Goal: Information Seeking & Learning: Learn about a topic

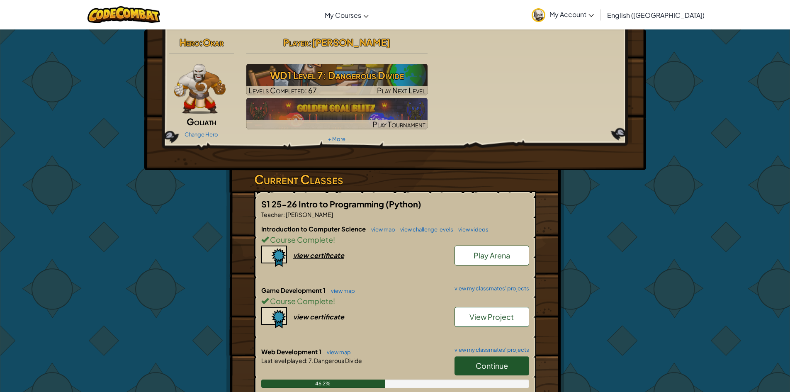
click at [515, 368] on link "Continue" at bounding box center [492, 365] width 75 height 19
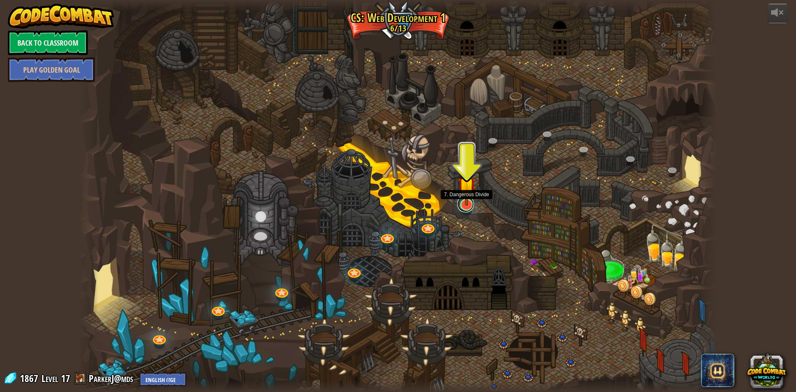
click at [460, 208] on link at bounding box center [465, 204] width 17 height 17
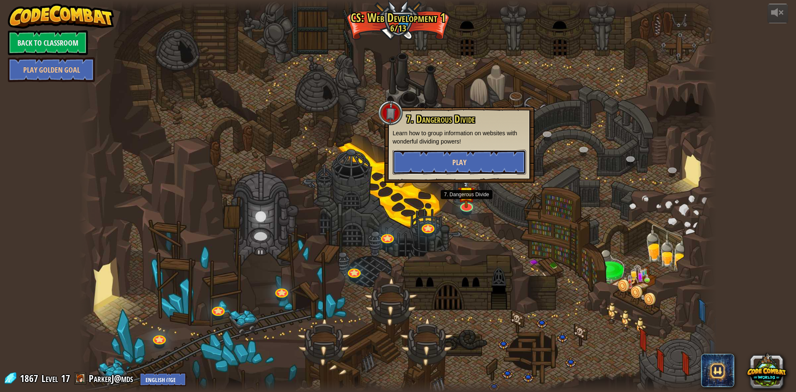
click at [476, 160] on button "Play" at bounding box center [460, 162] width 134 height 25
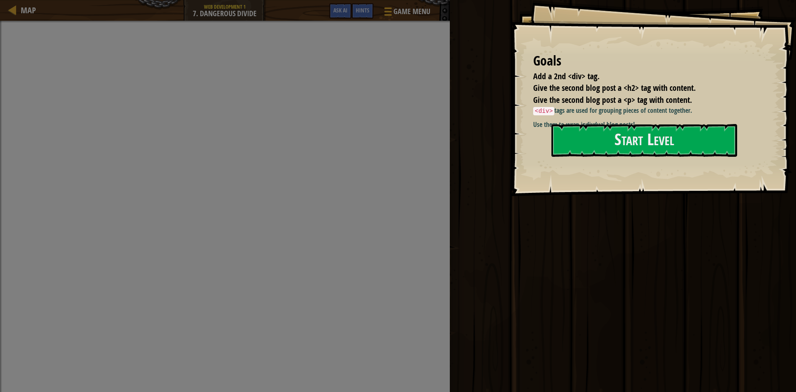
click at [523, 357] on div "Ran Submit Done" at bounding box center [621, 194] width 349 height 388
click at [688, 141] on button "Start Level" at bounding box center [645, 140] width 186 height 33
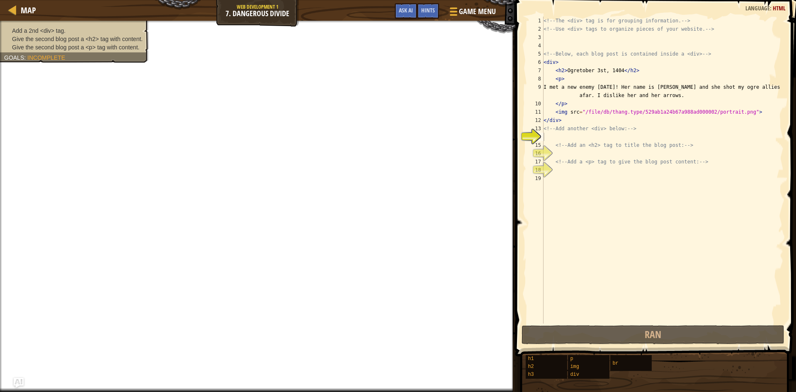
click at [588, 134] on div "<!-- The <div> tag is for grouping information. --> <!-- Use <div> tags to orga…" at bounding box center [663, 178] width 242 height 323
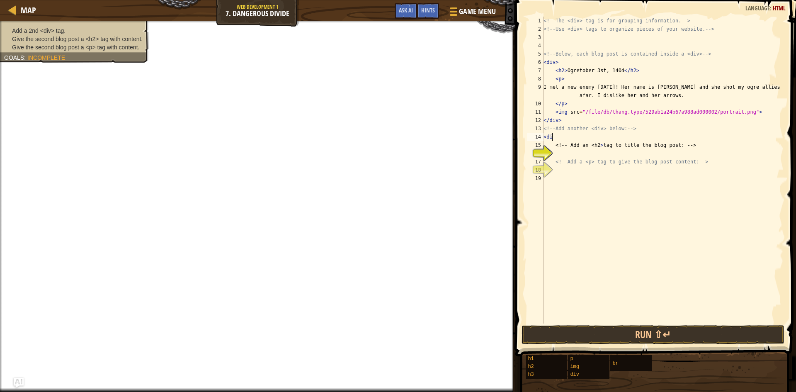
scroll to position [4, 0]
type textarea "<div>"
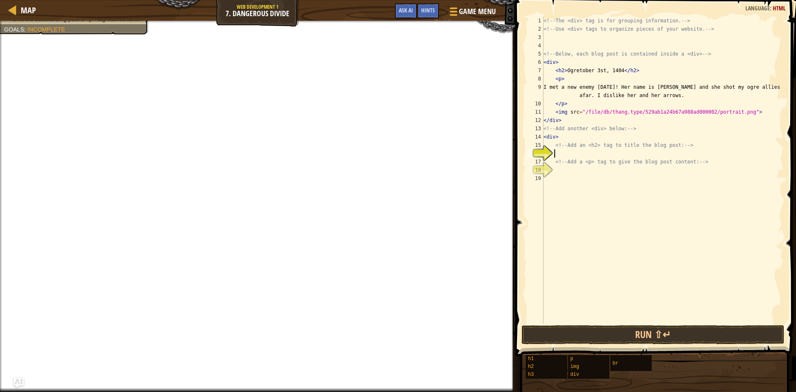
click at [569, 151] on div "<!-- The <div> tag is for grouping information. --> <!-- Use <div> tags to orga…" at bounding box center [663, 178] width 242 height 323
type textarea "<h2> hehehehe"
click at [590, 172] on div "<!-- The <div> tag is for grouping information. --> <!-- Use <div> tags to orga…" at bounding box center [663, 178] width 242 height 323
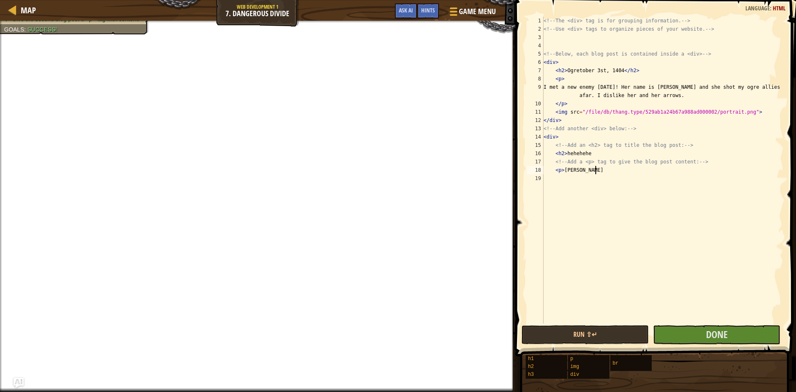
scroll to position [4, 4]
type textarea "<p> [PERSON_NAME]"
click at [753, 336] on button "Done" at bounding box center [716, 334] width 127 height 19
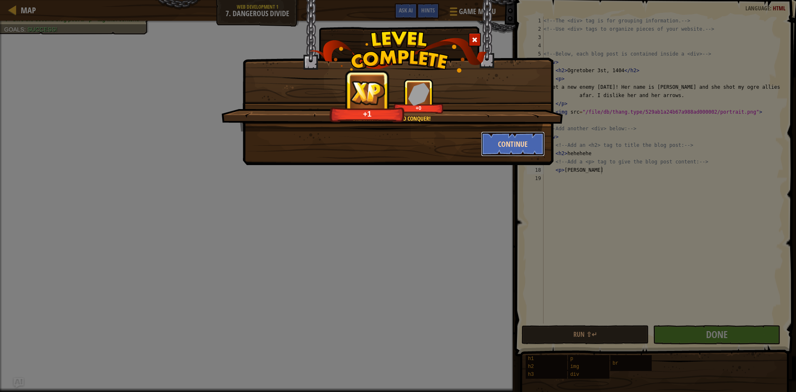
click at [507, 146] on button "Continue" at bounding box center [513, 143] width 64 height 25
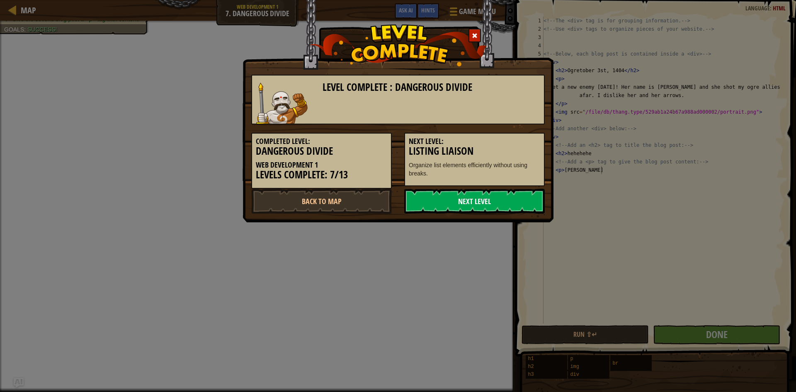
click at [489, 195] on link "Next Level" at bounding box center [474, 201] width 141 height 25
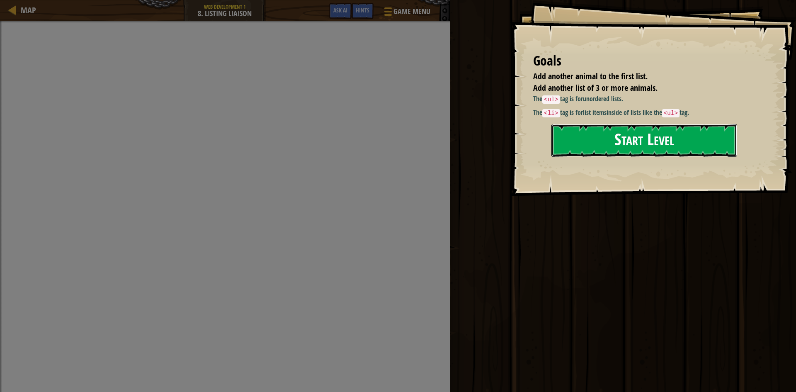
click at [605, 145] on button "Start Level" at bounding box center [645, 140] width 186 height 33
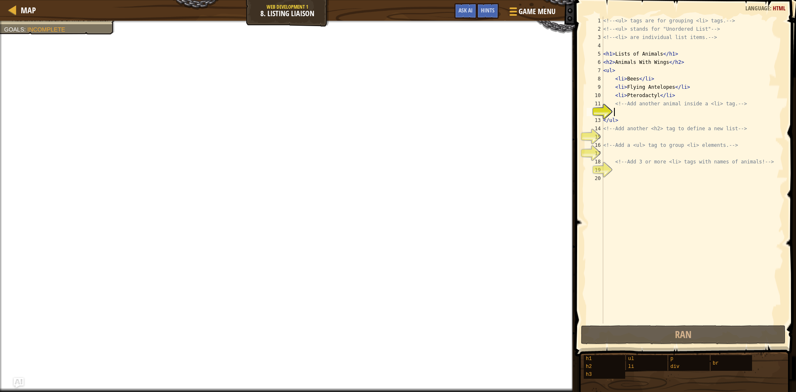
click at [685, 94] on div "<!-- <ul> tags are for grouping <li> tags. --> <!-- <ul> stands for "Unordered …" at bounding box center [693, 178] width 182 height 323
type textarea "<li>Pterodactyl</li>"
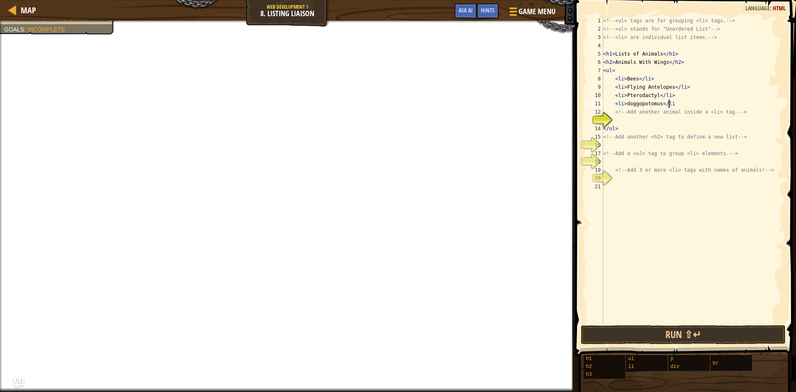
scroll to position [4, 5]
click at [638, 116] on div "<!-- <ul> tags are for grouping <li> tags. --> <!-- <ul> stands for "Unordered …" at bounding box center [693, 178] width 182 height 323
type textarea "<!-- Add another animal inside a <li> tag. -->"
click at [637, 123] on div "<!-- <ul> tags are for grouping <li> tags. --> <!-- <ul> stands for "Unordered …" at bounding box center [693, 178] width 182 height 323
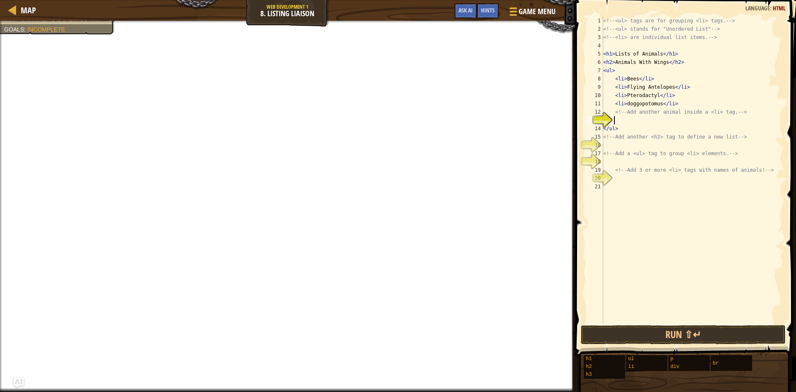
click at [669, 142] on div "<!-- <ul> tags are for grouping <li> tags. --> <!-- <ul> stands for "Unordered …" at bounding box center [693, 178] width 182 height 323
type textarea "H"
type textarea ","
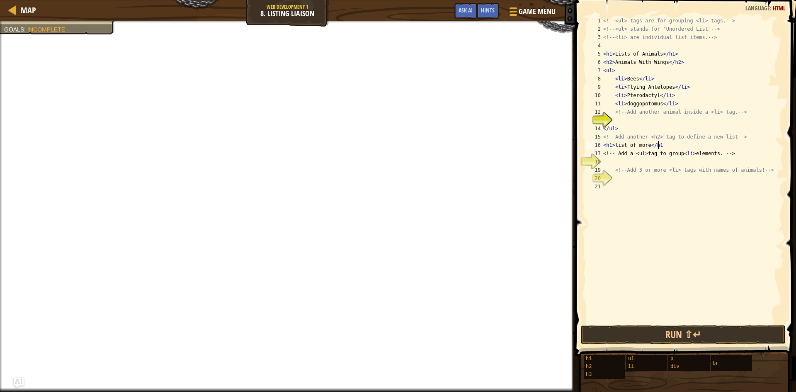
type textarea "<h1>list of more</h1>"
click at [674, 163] on div "<!-- <ul> tags are for grouping <li> tags. --> <!-- <ul> stands for "Unordered …" at bounding box center [693, 178] width 182 height 323
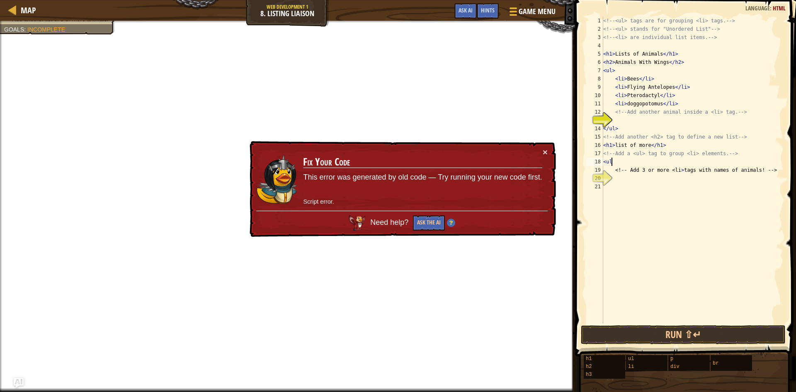
type textarea "<ul>"
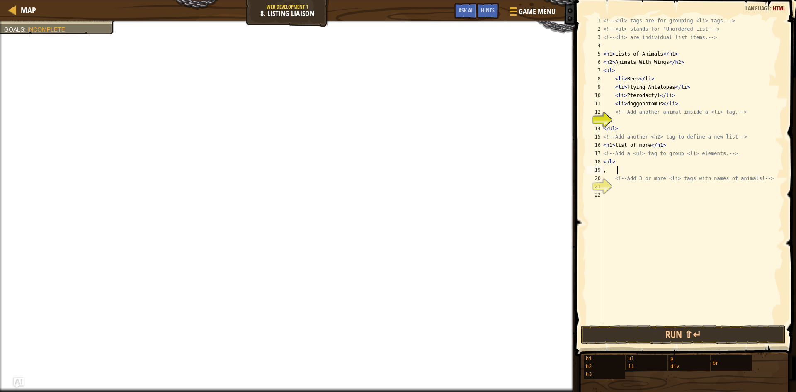
scroll to position [4, 1]
type textarea ","
type textarea "<li>sharkapus</li>"
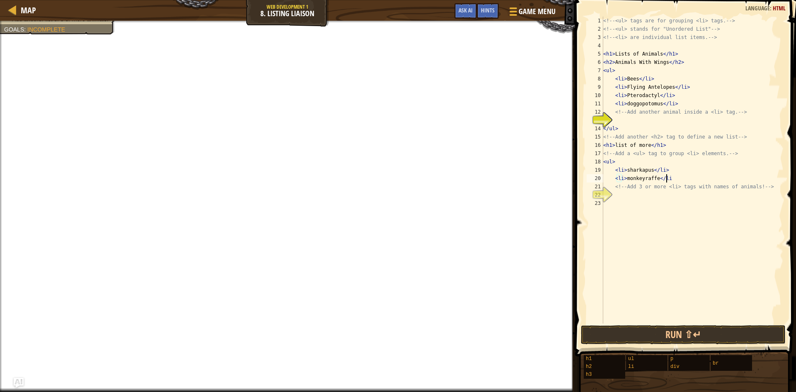
type textarea "<li>monkeyraffe</li>"
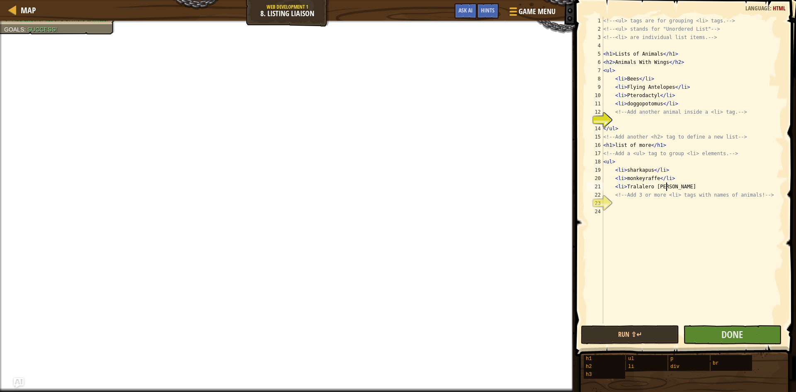
scroll to position [4, 5]
type textarea "<li>Tralalero tralala"
click at [722, 333] on span "Done" at bounding box center [733, 334] width 22 height 13
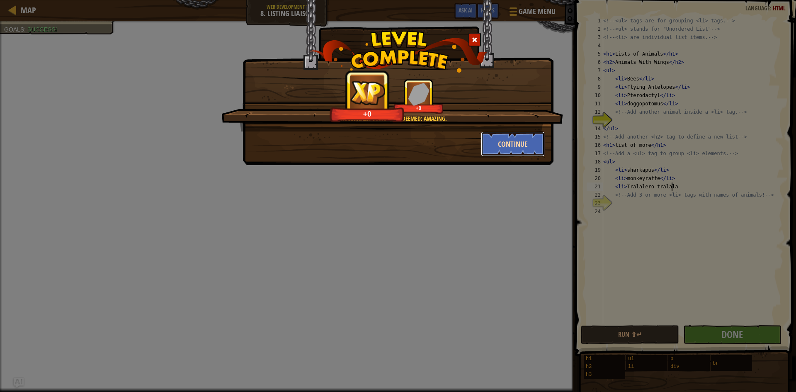
click at [521, 149] on button "Continue" at bounding box center [513, 143] width 64 height 25
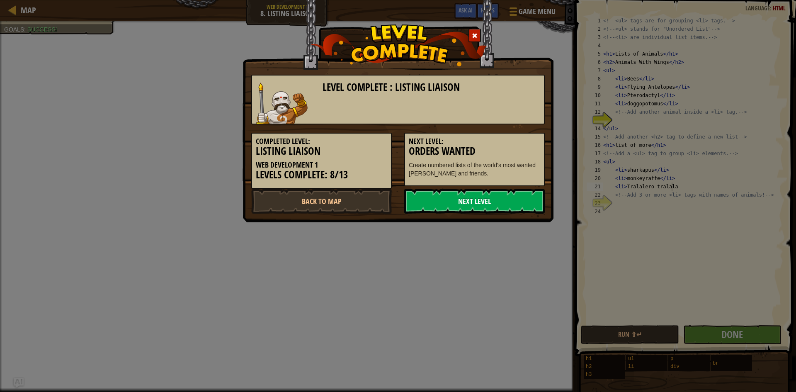
click at [485, 196] on link "Next Level" at bounding box center [474, 201] width 141 height 25
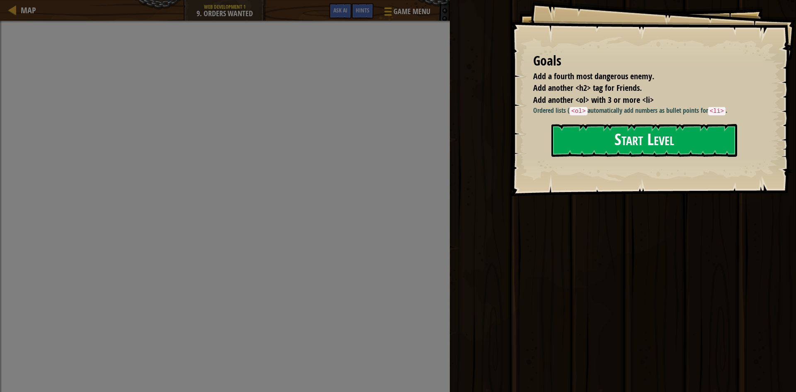
click at [613, 139] on button "Start Level" at bounding box center [645, 140] width 186 height 33
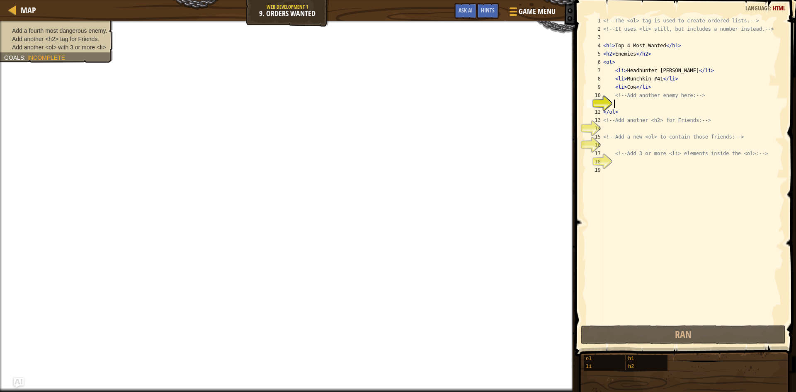
type textarea "l"
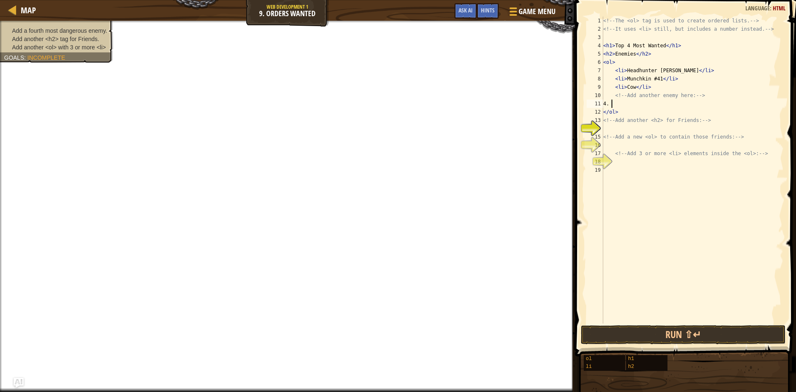
scroll to position [4, 0]
click at [625, 116] on div "<!-- The <ol> tag is used to create ordered lists. --> <!-- It uses <li> still,…" at bounding box center [693, 178] width 182 height 323
click at [673, 124] on div "<!-- The <ol> tag is used to create ordered lists. --> <!-- It uses <li> still,…" at bounding box center [693, 178] width 182 height 323
type textarea "<!-- Add another <h2> for Friends: -->"
click at [668, 126] on div "<!-- The <ol> tag is used to create ordered lists. --> <!-- It uses <li> still,…" at bounding box center [693, 178] width 182 height 323
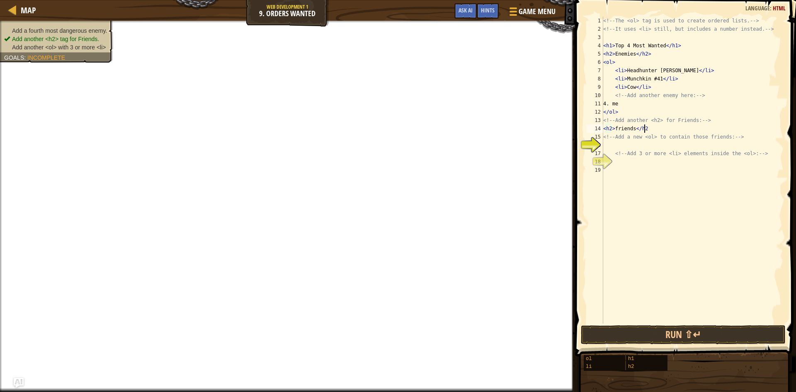
scroll to position [4, 3]
type textarea "<h2>friends</h2>"
type textarea "<ol>"
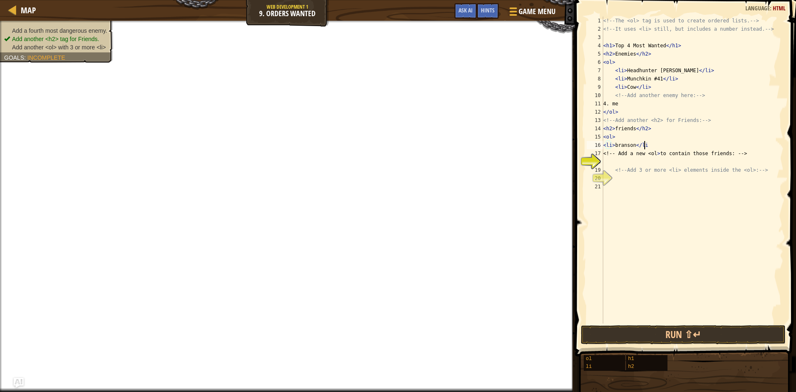
type textarea "<li>[PERSON_NAME]</li>"
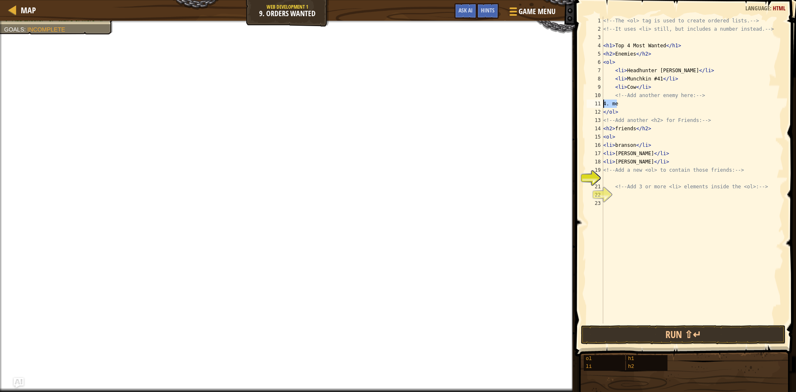
drag, startPoint x: 619, startPoint y: 104, endPoint x: 599, endPoint y: 105, distance: 20.0
click at [601, 106] on div "<li>[PERSON_NAME]</li> 1 2 3 4 5 6 7 8 9 10 11 12 13 14 15 16 17 18 19 20 21 22…" at bounding box center [684, 170] width 199 height 307
type textarea "4. me"
type textarea "<!-- Add another enemy here: -->"
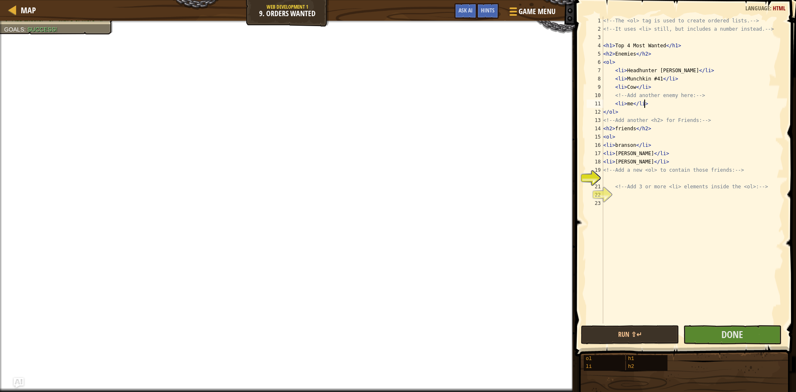
scroll to position [4, 3]
type textarea "<li>me</li>"
click at [702, 342] on button "Done" at bounding box center [732, 334] width 98 height 19
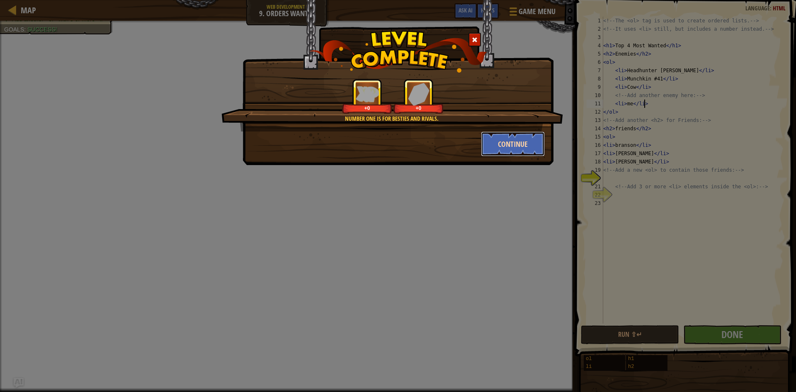
click at [527, 145] on button "Continue" at bounding box center [513, 143] width 64 height 25
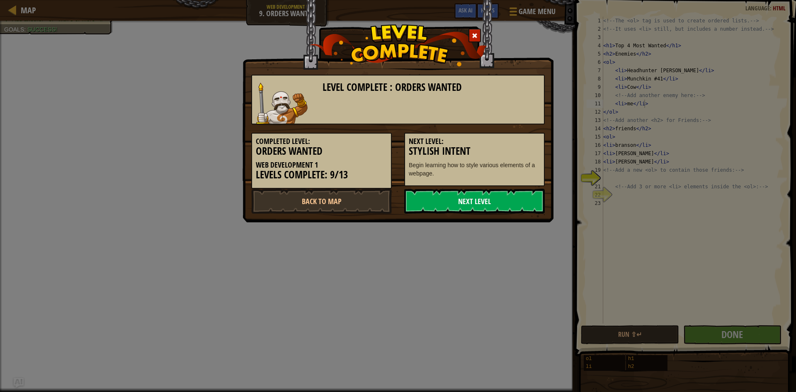
click at [512, 204] on link "Next Level" at bounding box center [474, 201] width 141 height 25
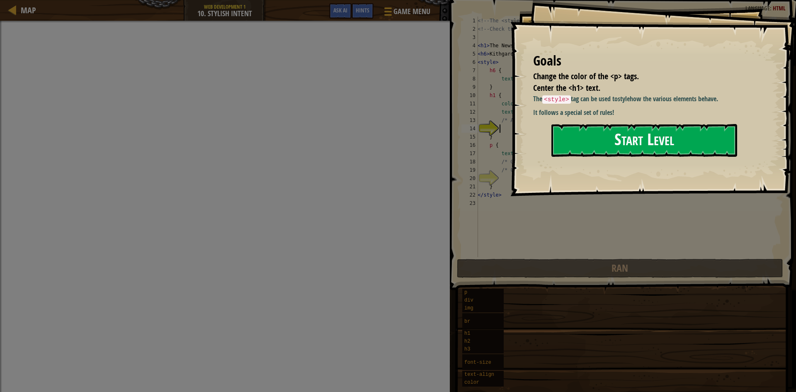
click at [593, 138] on button "Start Level" at bounding box center [645, 140] width 186 height 33
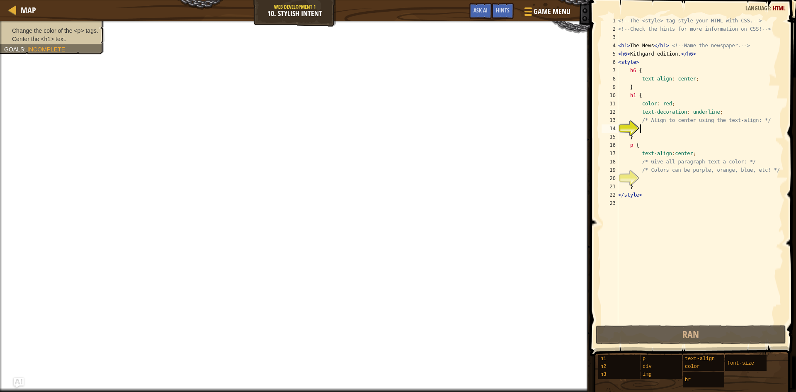
click at [645, 198] on div "<!-- The <style> tag style your HTML with CSS. --> <!-- Check the hints for mor…" at bounding box center [700, 178] width 167 height 323
type textarea "</style>"
click at [655, 178] on div "<!-- The <style> tag style your HTML with CSS. --> <!-- Check the hints for mor…" at bounding box center [700, 178] width 167 height 323
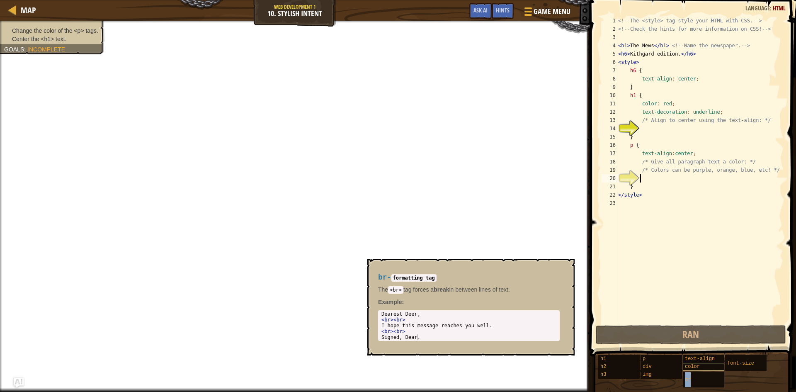
click at [703, 370] on div "h1 h2 h3 p div img text-align color br font-size" at bounding box center [694, 371] width 192 height 33
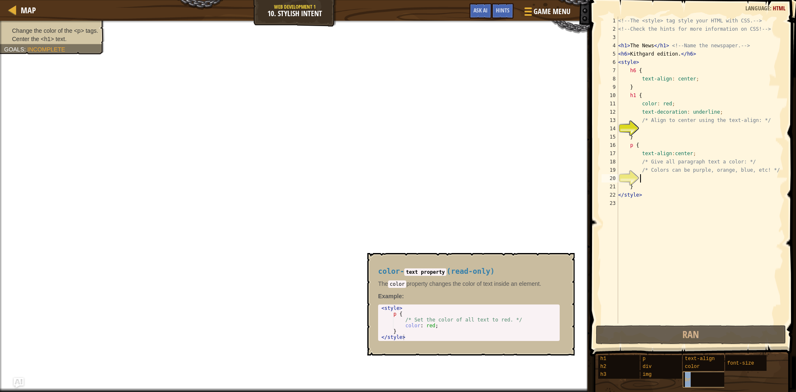
click at [703, 373] on div "br" at bounding box center [723, 380] width 80 height 16
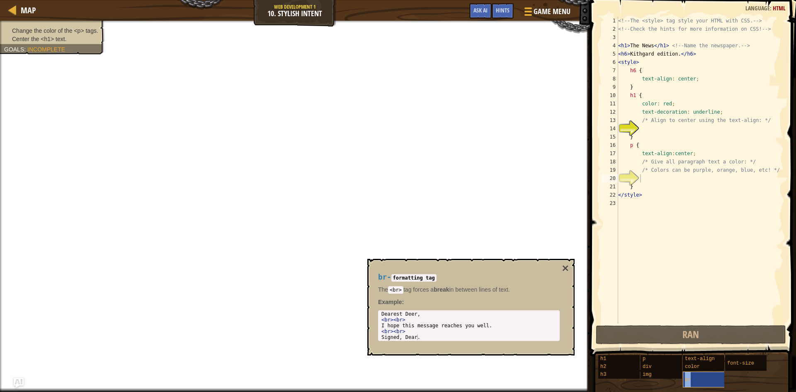
click at [703, 373] on div "br" at bounding box center [723, 380] width 80 height 16
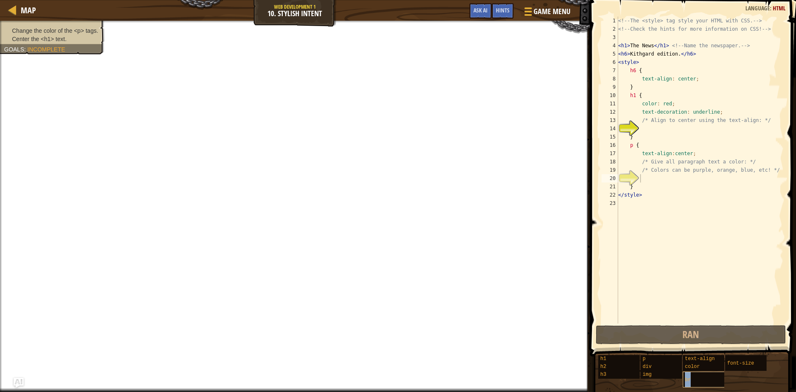
click at [712, 376] on div "br" at bounding box center [723, 380] width 80 height 16
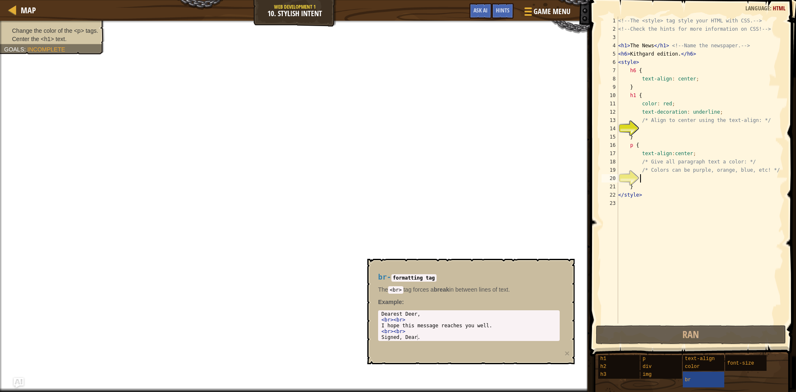
click at [726, 378] on div "h1 h2 h3 p div img text-align color br font-size" at bounding box center [694, 371] width 192 height 33
click at [707, 382] on div "br" at bounding box center [723, 380] width 80 height 16
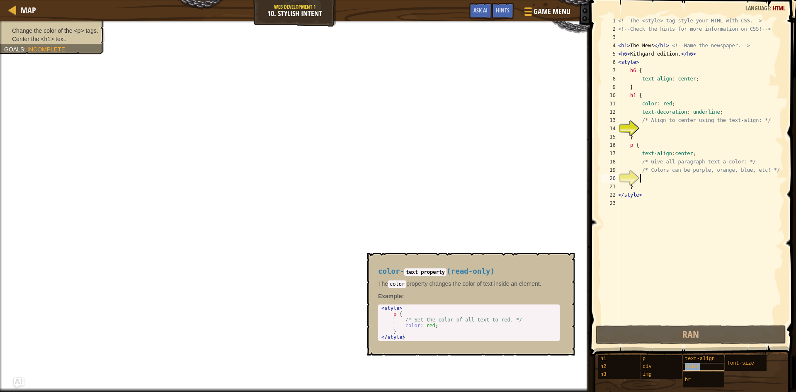
click at [710, 363] on div "color" at bounding box center [723, 367] width 80 height 8
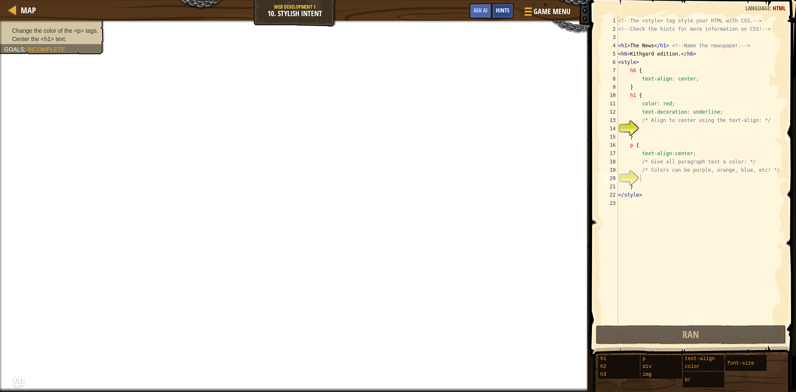
click at [496, 9] on div "Hints" at bounding box center [503, 10] width 22 height 15
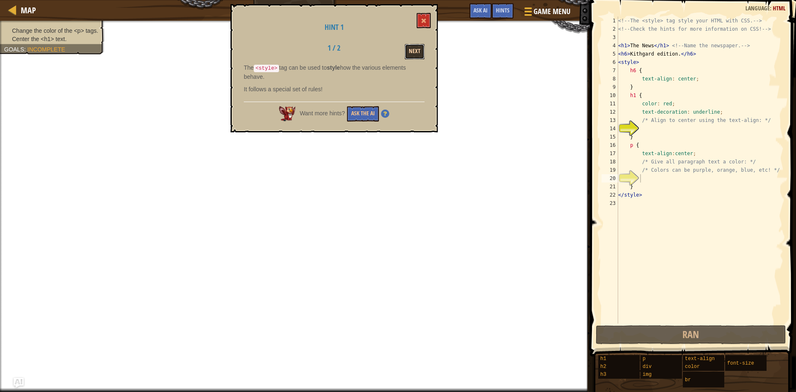
click at [413, 51] on button "Next" at bounding box center [415, 51] width 20 height 15
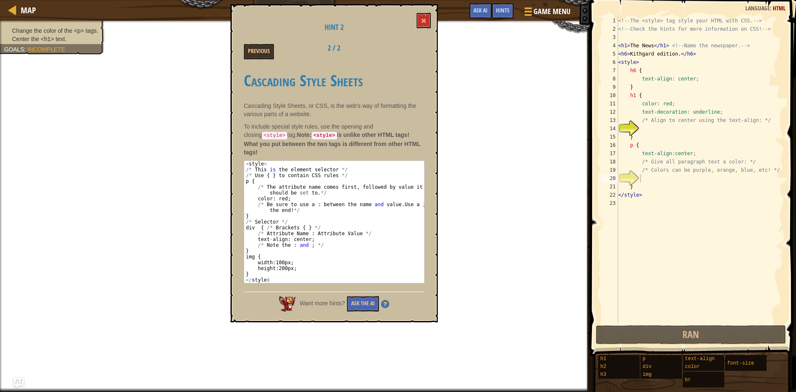
type textarea "}"
click at [695, 189] on div "<!-- The <style> tag style your HTML with CSS. --> <!-- Check the hints for mor…" at bounding box center [700, 178] width 167 height 323
click at [693, 180] on div "<!-- The <style> tag style your HTML with CSS. --> <!-- Check the hints for mor…" at bounding box center [700, 178] width 167 height 323
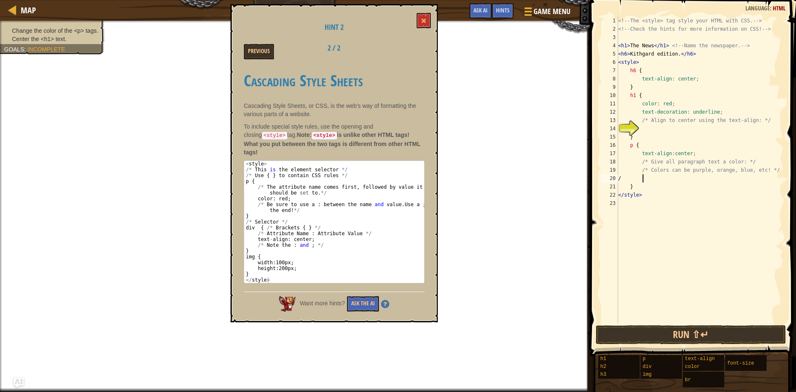
scroll to position [4, 2]
type textarea "/"
click at [653, 129] on div "<!-- The <style> tag style your HTML with CSS. --> <!-- Check the hints for mor…" at bounding box center [700, 178] width 167 height 323
type textarea "?"
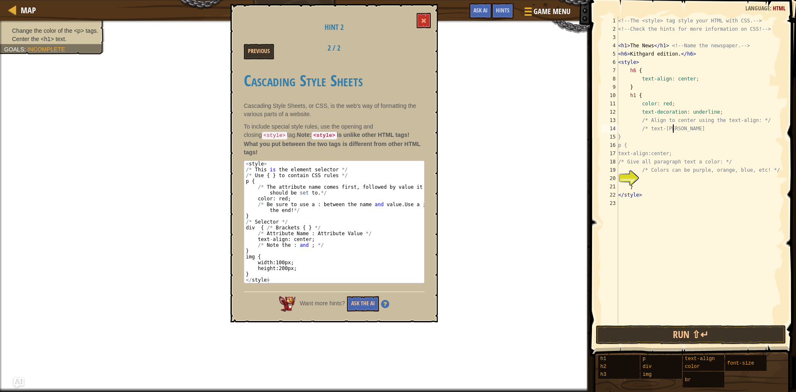
scroll to position [4, 4]
type textarea "/"
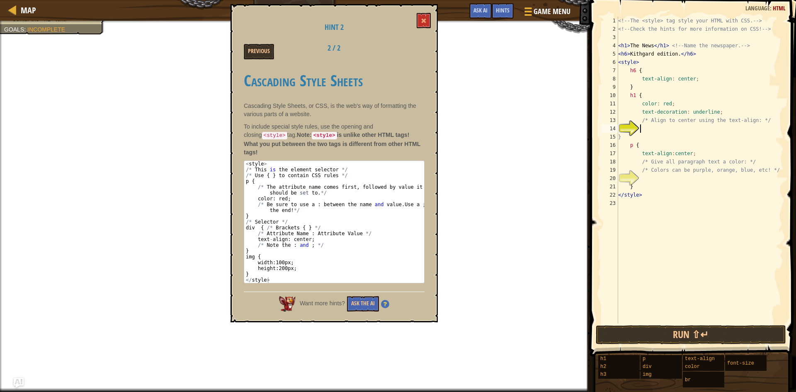
click at [659, 181] on div "<!-- The <style> tag style your HTML with CSS. --> <!-- Check the hints for mor…" at bounding box center [700, 178] width 167 height 323
click at [664, 131] on div "<!-- The <style> tag style your HTML with CSS. --> <!-- Check the hints for mor…" at bounding box center [700, 178] width 167 height 323
click at [411, 19] on div "Hint 2 Previous 2 / 2 Cascading Style Sheets Cascading Style Sheets, or CSS, is…" at bounding box center [334, 163] width 207 height 318
click at [415, 19] on div "Hint 2 Previous 2 / 2 Cascading Style Sheets Cascading Style Sheets, or CSS, is…" at bounding box center [334, 163] width 207 height 318
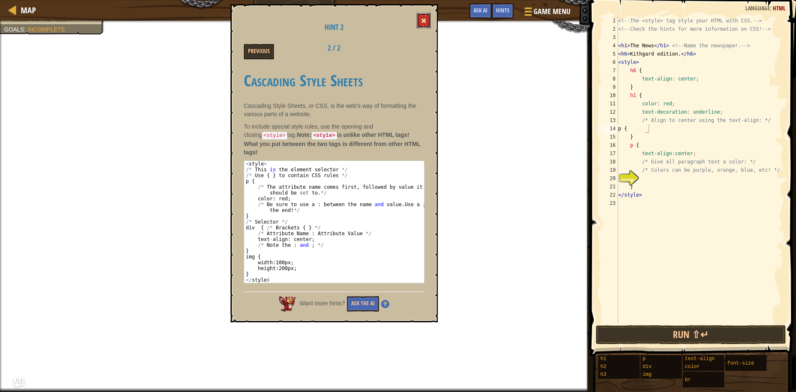
click at [421, 19] on button at bounding box center [424, 20] width 14 height 15
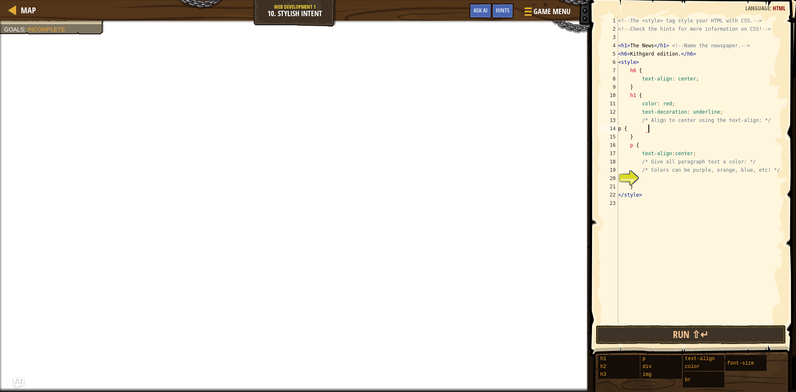
drag, startPoint x: 662, startPoint y: 130, endPoint x: 654, endPoint y: 123, distance: 10.6
click at [661, 129] on div "<!-- The <style> tag style your HTML with CSS. --> <!-- Check the hints for mor…" at bounding box center [700, 178] width 167 height 323
type textarea "p {"
click at [667, 104] on div "<!-- The <style> tag style your HTML with CSS. --> <!-- Check the hints for mor…" at bounding box center [700, 178] width 167 height 323
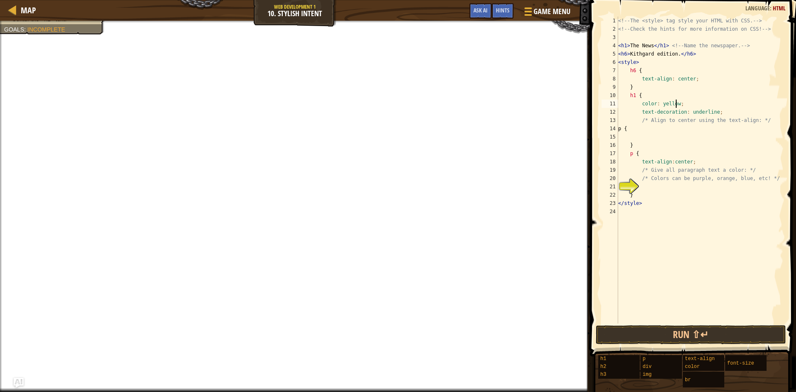
click at [654, 149] on div "<!-- The <style> tag style your HTML with CSS. --> <!-- Check the hints for mor…" at bounding box center [700, 178] width 167 height 323
type textarea "p {"
click at [661, 133] on div "<!-- The <style> tag style your HTML with CSS. --> <!-- Check the hints for mor…" at bounding box center [700, 178] width 167 height 323
click at [666, 122] on div "<!-- The <style> tag style your HTML with CSS. --> <!-- Check the hints for mor…" at bounding box center [700, 178] width 167 height 323
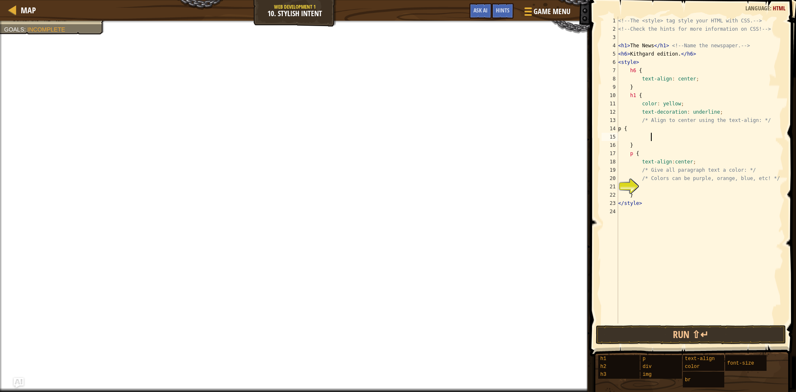
type textarea "/* Align to center using the text-align: */"
click at [656, 141] on div "<!-- The <style> tag style your HTML with CSS. --> <!-- Check the hints for mor…" at bounding box center [700, 178] width 167 height 323
type textarea "color: yellow;"
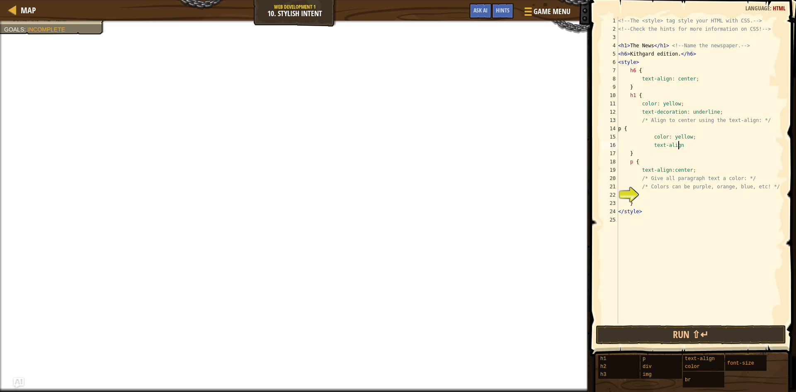
click at [692, 172] on div "<!-- The <style> tag style your HTML with CSS. --> <!-- Check the hints for mor…" at bounding box center [700, 178] width 167 height 323
click at [701, 149] on div "<!-- The <style> tag style your HTML with CSS. --> <!-- Check the hints for mor…" at bounding box center [700, 178] width 167 height 323
click at [643, 129] on div "<!-- The <style> tag style your HTML with CSS. --> <!-- Check the hints for mor…" at bounding box center [700, 178] width 167 height 323
drag, startPoint x: 640, startPoint y: 130, endPoint x: 682, endPoint y: 146, distance: 45.1
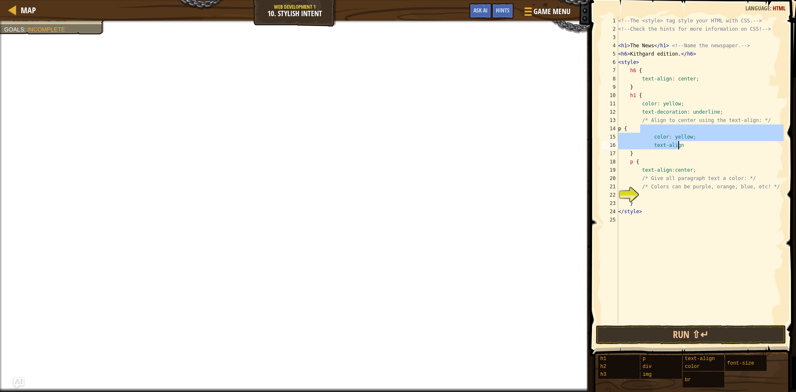
click at [682, 146] on div "<!-- The <style> tag style your HTML with CSS. --> <!-- Check the hints for mor…" at bounding box center [700, 178] width 167 height 323
type textarea "color: yellow; text-align"
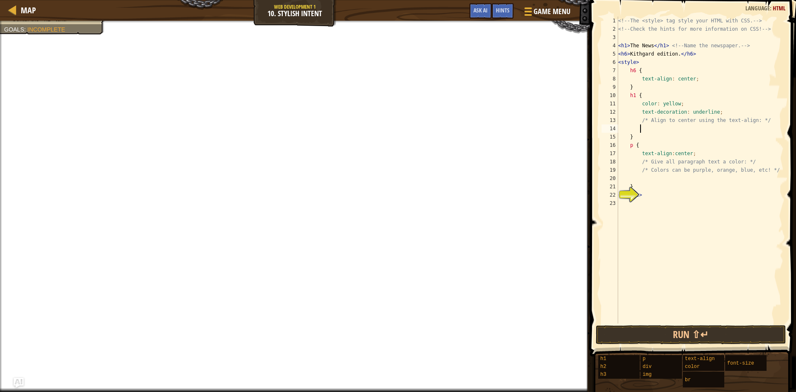
scroll to position [4, 1]
click at [651, 133] on div "<!-- The <style> tag style your HTML with CSS. --> <!-- Check the hints for mor…" at bounding box center [700, 178] width 167 height 323
click at [671, 146] on div "<!-- The <style> tag style your HTML with CSS. --> <!-- Check the hints for mor…" at bounding box center [700, 178] width 167 height 323
click at [703, 152] on div "<!-- The <style> tag style your HTML with CSS. --> <!-- Check the hints for mor…" at bounding box center [700, 178] width 167 height 323
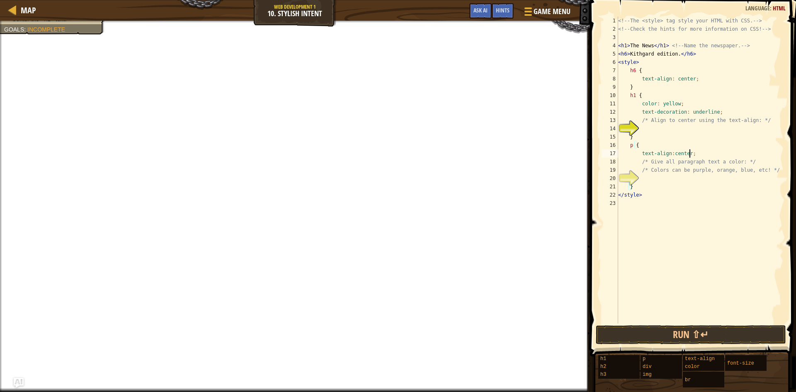
type textarea "text-align:center;"
click at [725, 109] on div "<!-- The <style> tag style your HTML with CSS. --> <!-- Check the hints for mor…" at bounding box center [700, 178] width 167 height 323
type textarea "text-decoration: underline;"
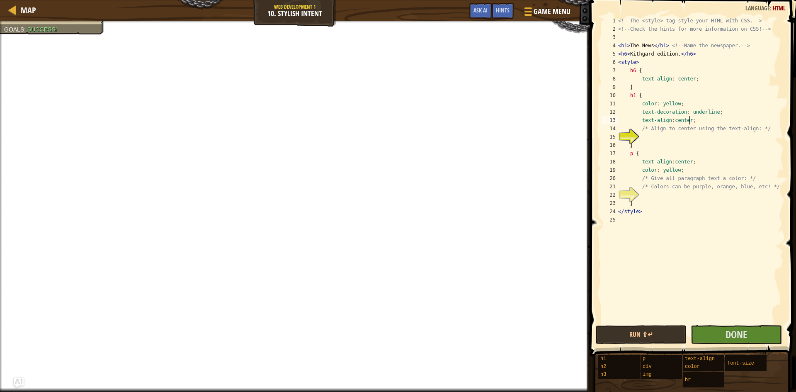
scroll to position [4, 5]
type textarea "text-align:center;"
click at [740, 341] on button "Done" at bounding box center [736, 334] width 91 height 19
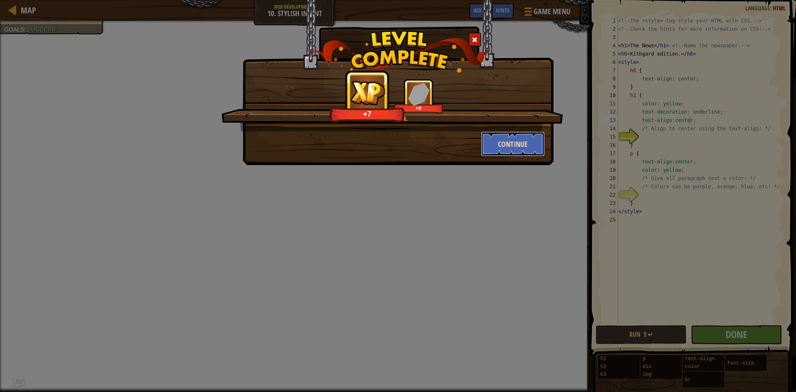
click at [523, 141] on button "Continue" at bounding box center [513, 143] width 64 height 25
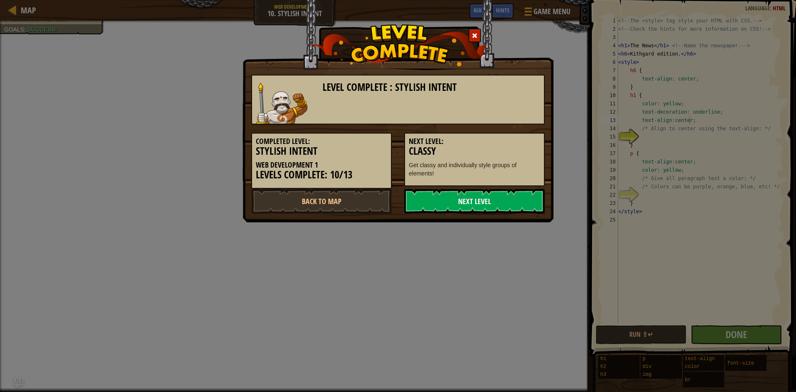
click at [494, 202] on link "Next Level" at bounding box center [474, 201] width 141 height 25
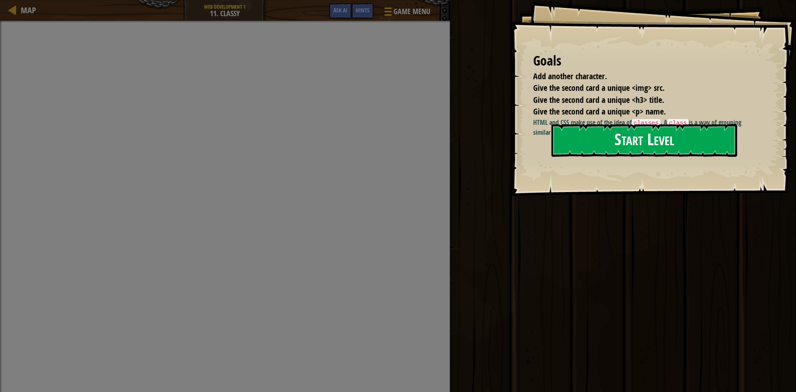
click at [582, 133] on button "Start Level" at bounding box center [645, 140] width 186 height 33
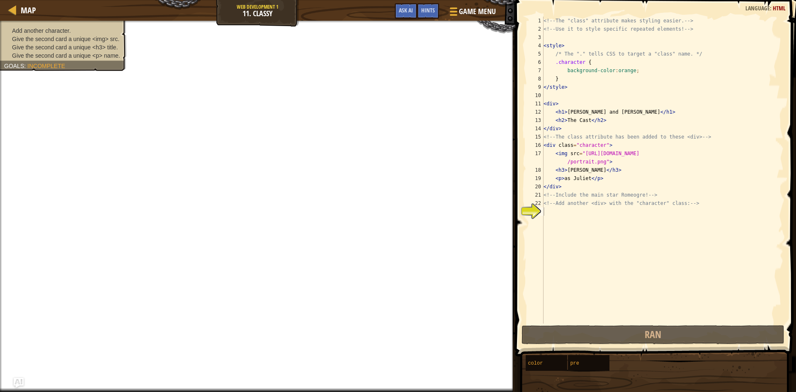
click at [421, 6] on div "Hints" at bounding box center [428, 10] width 22 height 15
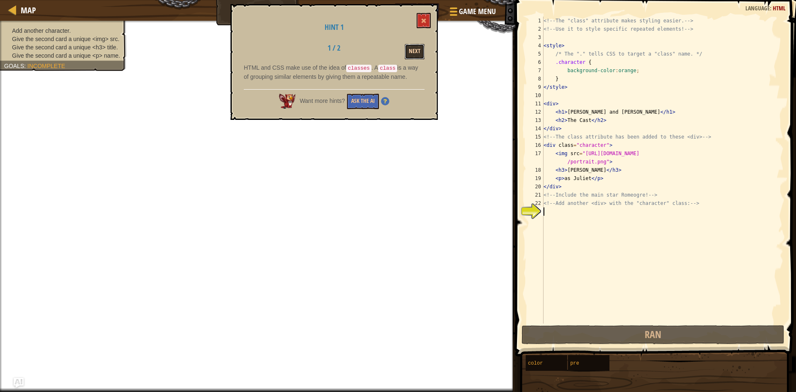
click at [407, 48] on button "Next" at bounding box center [415, 51] width 20 height 15
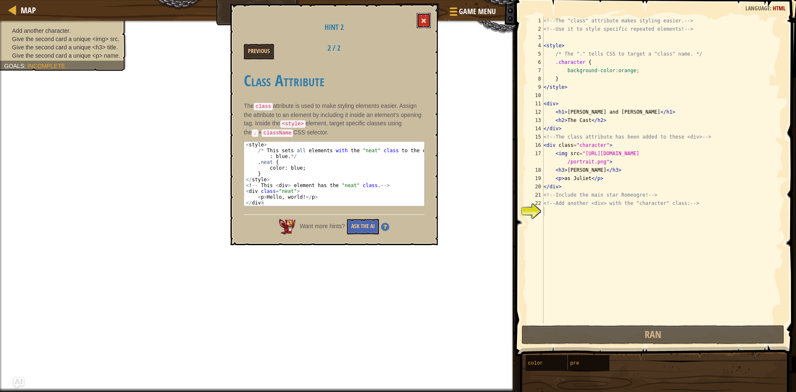
click at [423, 18] on button at bounding box center [424, 20] width 14 height 15
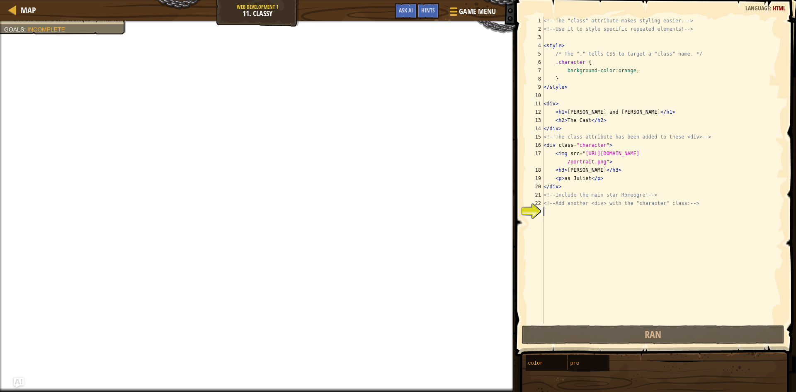
click at [590, 217] on div "<!-- The "class" attribute makes styling easier. --> <!-- Use it to style speci…" at bounding box center [663, 178] width 242 height 323
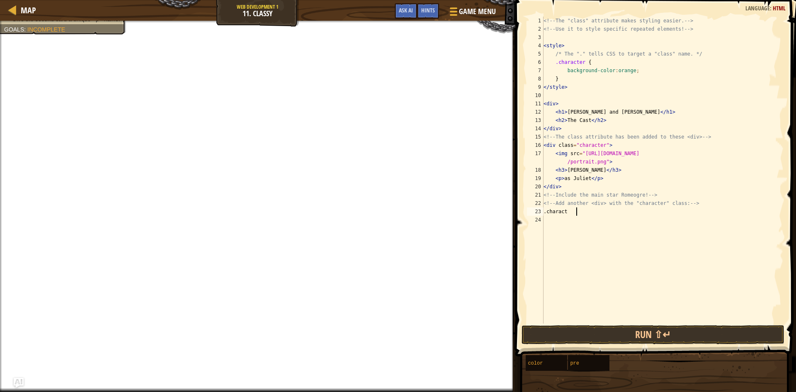
scroll to position [4, 2]
type textarea ".character {"
type textarea "b"
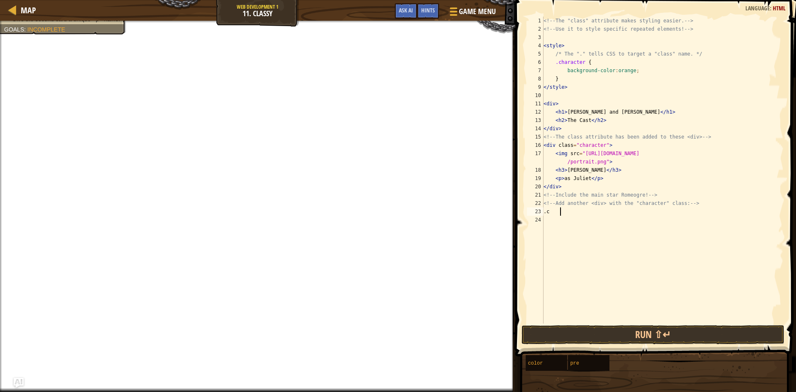
type textarea "."
click at [564, 95] on div "<!-- The "class" attribute makes styling easier. --> <!-- Use it to style speci…" at bounding box center [663, 178] width 242 height 323
click at [581, 90] on div "<!-- The "class" attribute makes styling easier. --> <!-- Use it to style speci…" at bounding box center [663, 178] width 242 height 323
click at [576, 100] on div "<!-- The "class" attribute makes styling easier. --> <!-- Use it to style speci…" at bounding box center [663, 178] width 242 height 323
type textarea "<div>"
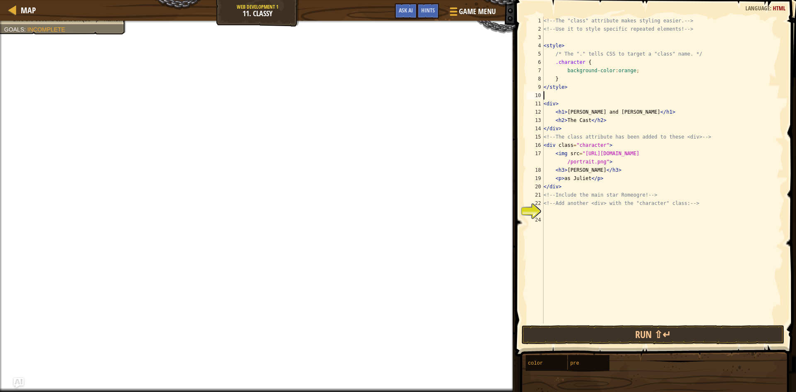
click at [587, 95] on div "<!-- The "class" attribute makes styling easier. --> <!-- Use it to style speci…" at bounding box center [663, 178] width 242 height 323
click at [577, 88] on div "<!-- The "class" attribute makes styling easier. --> <!-- Use it to style speci…" at bounding box center [663, 178] width 242 height 323
type textarea "</style>"
click at [569, 93] on div "<!-- The "class" attribute makes styling easier. --> <!-- Use it to style speci…" at bounding box center [663, 178] width 242 height 323
click at [598, 205] on div "<!-- The "class" attribute makes styling easier. --> <!-- Use it to style speci…" at bounding box center [663, 178] width 242 height 323
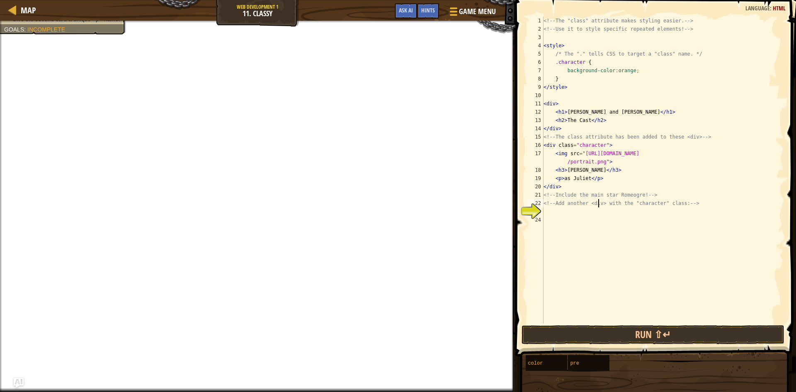
type textarea "<!-- Add another <div> with the "character" class: -->"
click at [597, 211] on div "<!-- The "class" attribute makes styling easier. --> <!-- Use it to style speci…" at bounding box center [663, 178] width 242 height 323
click at [434, 12] on span "Hints" at bounding box center [428, 10] width 14 height 8
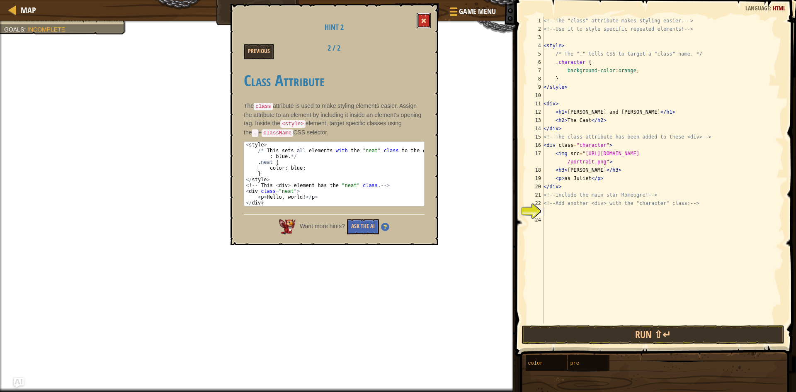
click at [418, 19] on button at bounding box center [424, 20] width 14 height 15
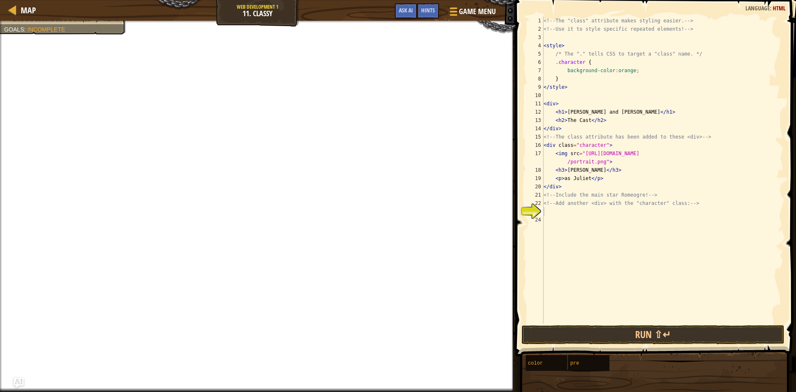
type textarea "background-color:orange;"
click at [577, 74] on div "<!-- The "class" attribute makes styling easier. --> <!-- Use it to style speci…" at bounding box center [663, 178] width 242 height 323
click at [571, 40] on div "<!-- The "class" attribute makes styling easier. --> <!-- Use it to style speci…" at bounding box center [663, 178] width 242 height 323
click at [610, 40] on div "<!-- The "class" attribute makes styling easier. --> <!-- Use it to style speci…" at bounding box center [663, 178] width 242 height 323
click at [607, 61] on div "<!-- The "class" attribute makes styling easier. --> <!-- Use it to style speci…" at bounding box center [663, 178] width 242 height 323
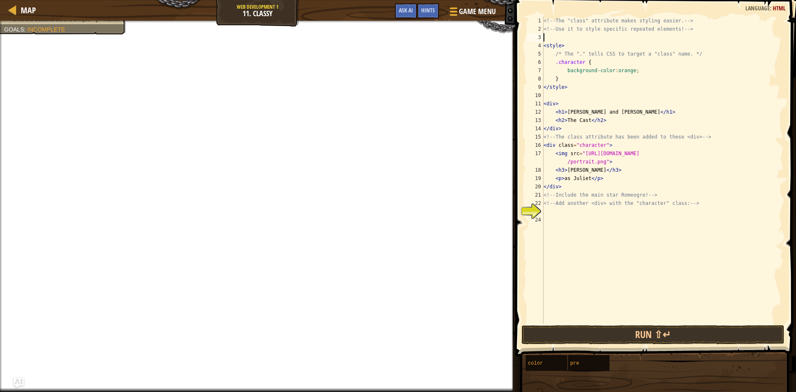
type textarea ".character {"
click at [590, 210] on div "<!-- The "class" attribute makes styling easier. --> <!-- Use it to style speci…" at bounding box center [663, 178] width 242 height 323
type textarea "<div class="character">"
click at [556, 219] on div "<!-- The "class" attribute makes styling easier. --> <!-- Use it to style speci…" at bounding box center [663, 178] width 242 height 323
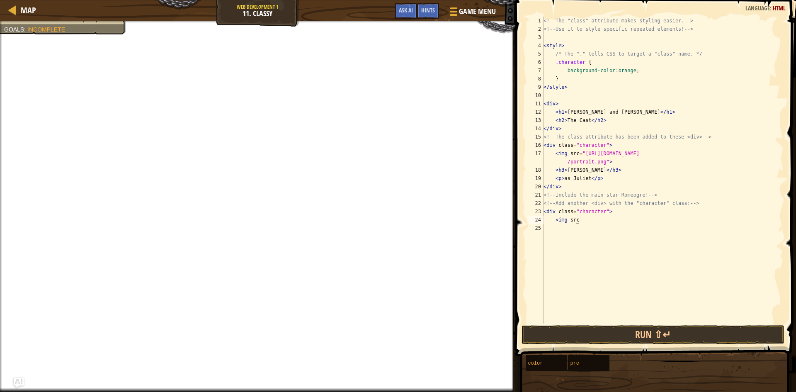
scroll to position [4, 2]
drag, startPoint x: 583, startPoint y: 155, endPoint x: 606, endPoint y: 162, distance: 24.6
click at [606, 162] on div "<!-- The "class" attribute makes styling easier. --> <!-- Use it to style speci…" at bounding box center [663, 178] width 242 height 323
click at [592, 217] on div "<!-- The "class" attribute makes styling easier. --> <!-- Use it to style speci…" at bounding box center [663, 178] width 242 height 323
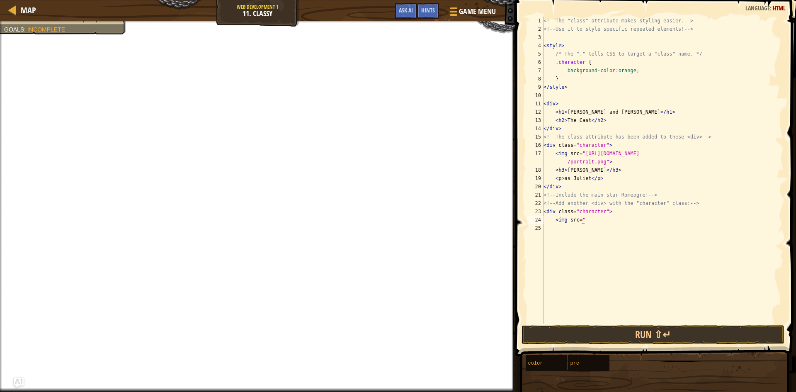
paste textarea "[URL][DOMAIN_NAME]">"
type textarea "<img src="[URL][DOMAIN_NAME]">"
click at [585, 241] on div "<!-- The "class" attribute makes styling easier. --> <!-- Use it to style speci…" at bounding box center [663, 178] width 242 height 323
type textarea "<h3>"
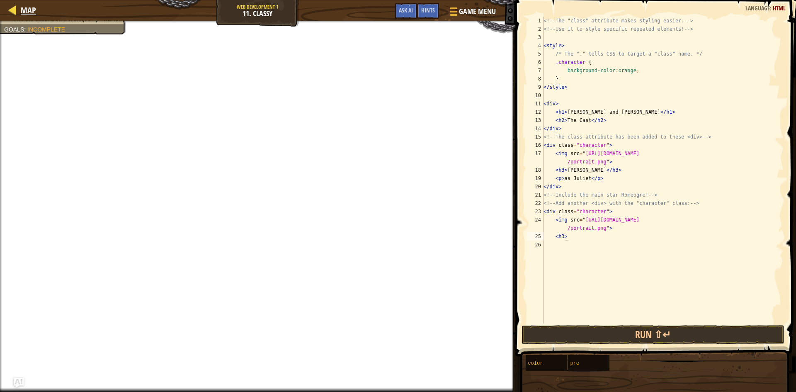
click at [28, 3] on div "Map" at bounding box center [26, 10] width 19 height 21
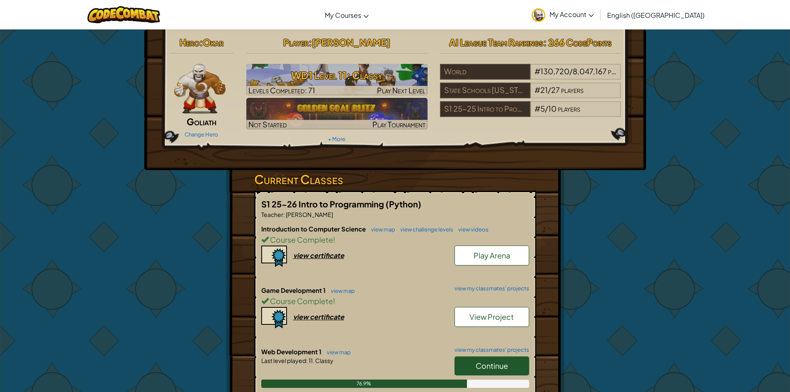
click at [497, 363] on span "Continue" at bounding box center [492, 366] width 32 height 10
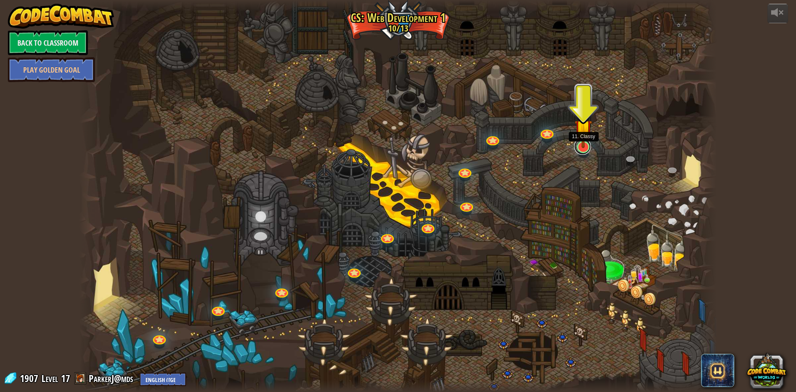
click at [586, 151] on link at bounding box center [582, 146] width 17 height 17
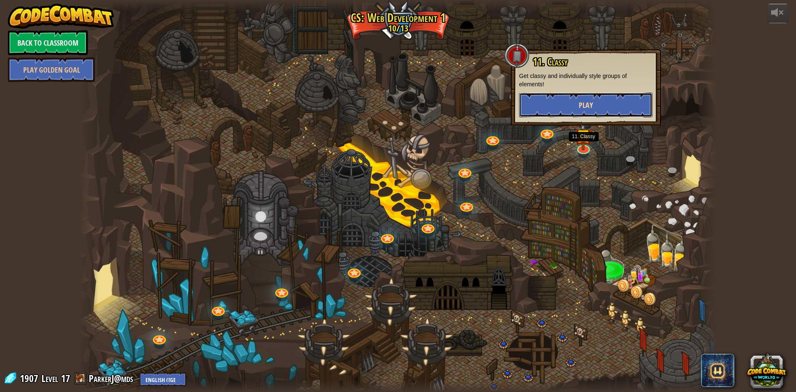
click at [606, 107] on button "Play" at bounding box center [586, 104] width 134 height 25
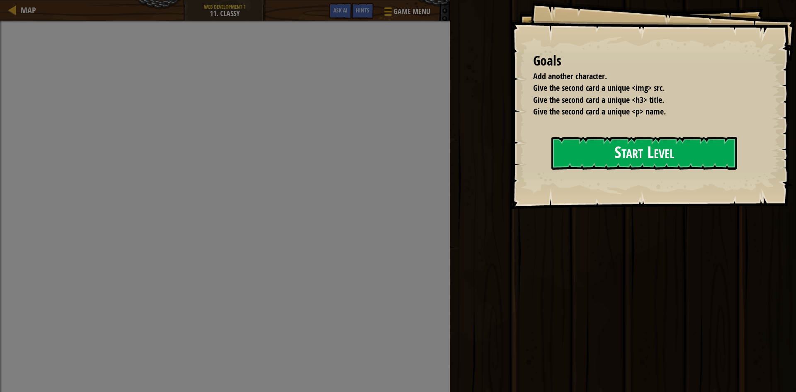
click at [600, 141] on button "Start Level" at bounding box center [645, 153] width 186 height 33
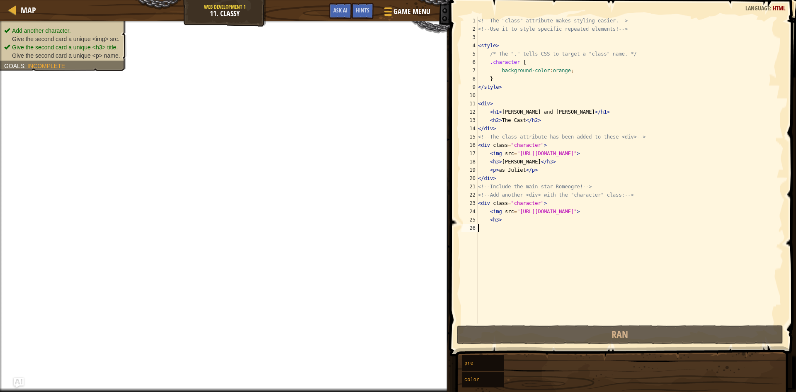
click at [513, 223] on div "<!-- The "class" attribute makes styling easier. --> <!-- Use it to style speci…" at bounding box center [631, 178] width 308 height 323
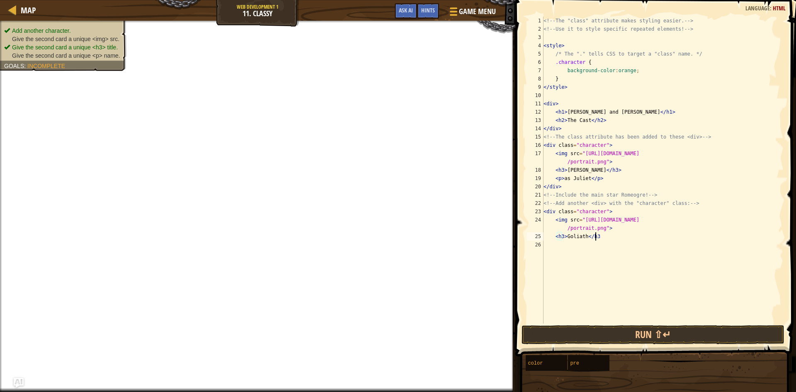
scroll to position [4, 4]
type textarea "<h3>Goliath</h3>"
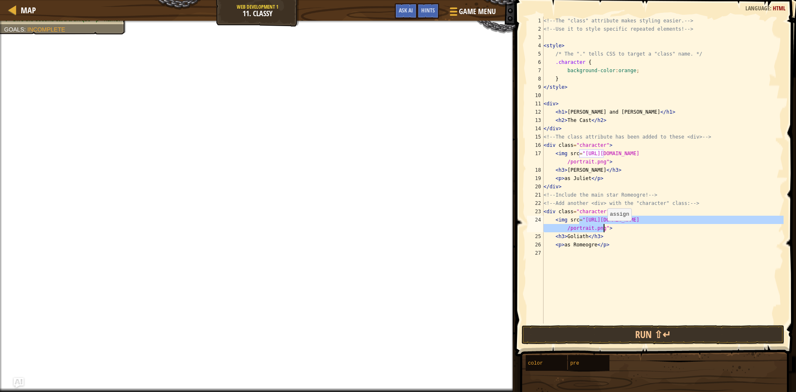
drag, startPoint x: 580, startPoint y: 221, endPoint x: 610, endPoint y: 251, distance: 42.5
click at [603, 230] on div "<!-- The "class" attribute makes styling easier. --> <!-- Use it to style speci…" at bounding box center [663, 178] width 242 height 323
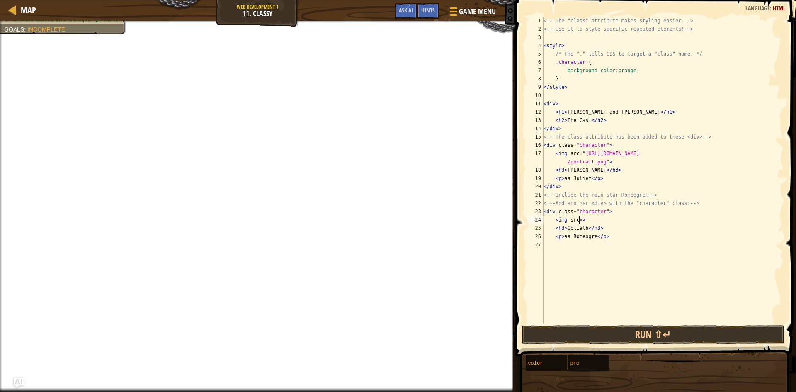
scroll to position [4, 3]
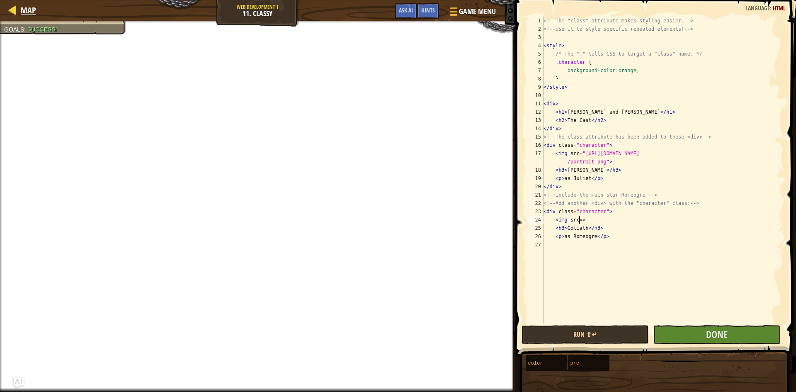
type textarea "<img src=>"
click at [27, 8] on span "Map" at bounding box center [28, 10] width 15 height 11
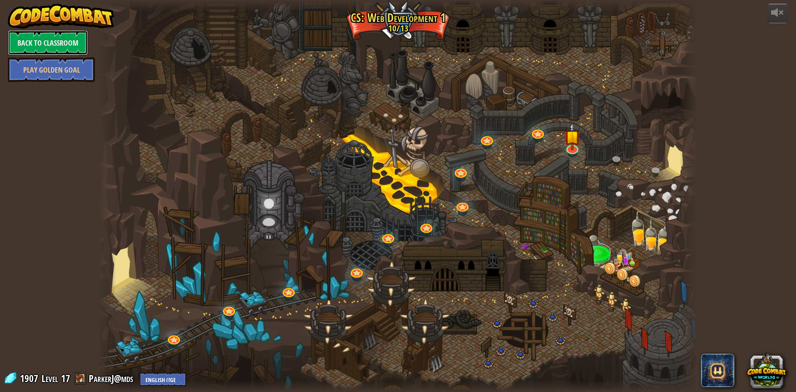
click at [56, 44] on link "Back to Classroom" at bounding box center [48, 42] width 80 height 25
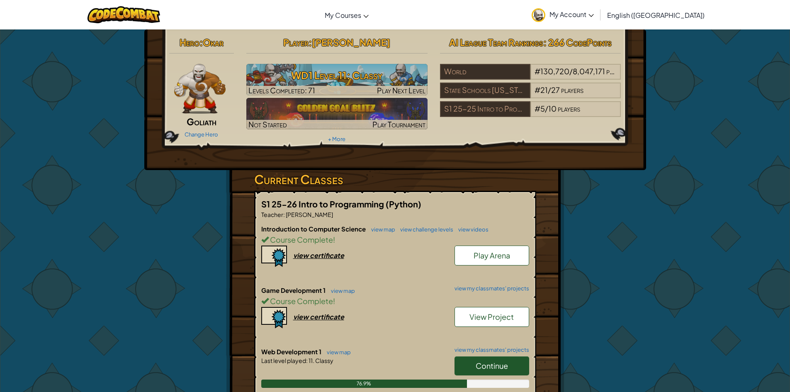
click at [513, 367] on link "Continue" at bounding box center [492, 365] width 75 height 19
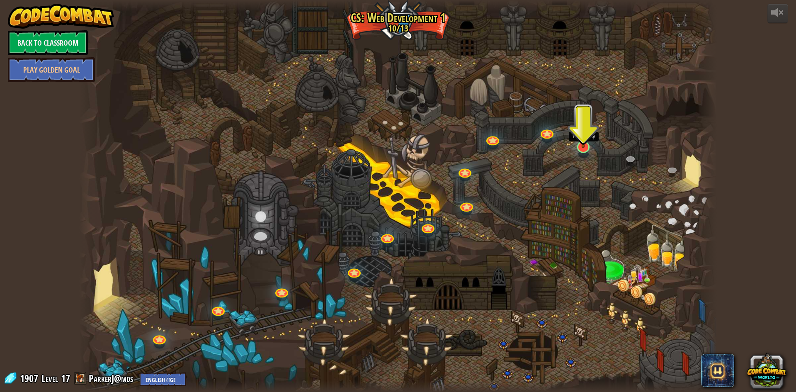
click at [577, 148] on img at bounding box center [583, 128] width 17 height 40
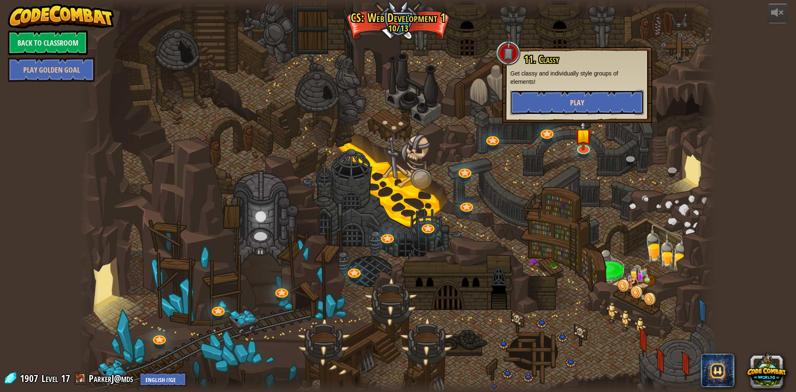
click at [579, 106] on span "Play" at bounding box center [577, 102] width 14 height 10
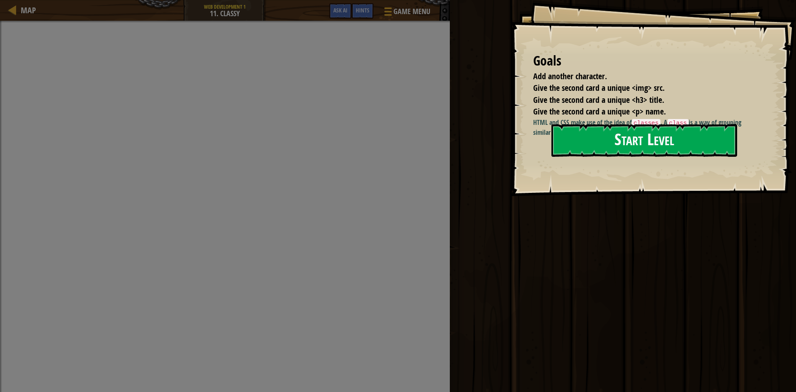
click at [642, 153] on button "Start Level" at bounding box center [645, 140] width 186 height 33
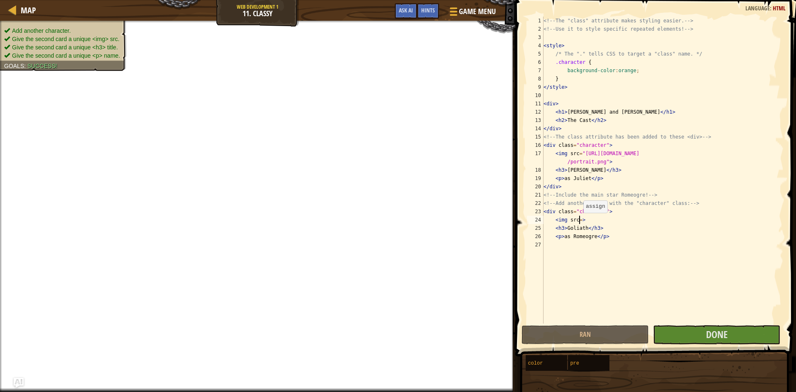
click at [579, 221] on div "<!-- The "class" attribute makes styling easier. --> <!-- Use it to style speci…" at bounding box center [663, 178] width 242 height 323
click at [607, 156] on div "<!-- The "class" attribute makes styling easier. --> <!-- Use it to style speci…" at bounding box center [663, 178] width 242 height 323
type textarea "<img src="[URL][DOMAIN_NAME]">"
click at [607, 156] on div "<!-- The "class" attribute makes styling easier. --> <!-- Use it to style speci…" at bounding box center [663, 178] width 242 height 323
click at [607, 156] on div "<!-- The "class" attribute makes styling easier. --> <!-- Use it to style speci…" at bounding box center [663, 170] width 242 height 307
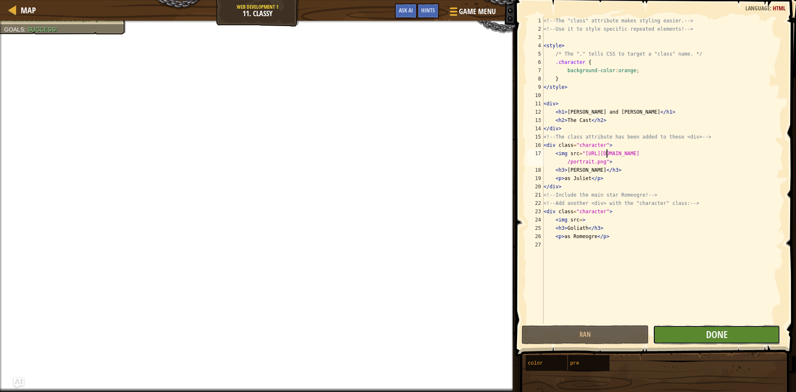
click at [737, 336] on button "Done" at bounding box center [716, 334] width 127 height 19
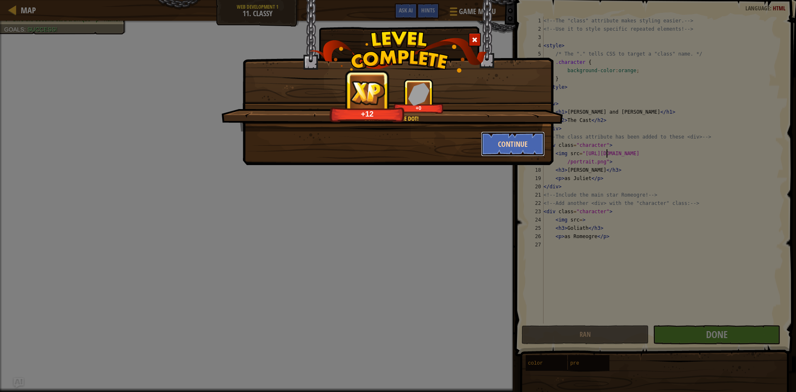
click at [519, 143] on button "Continue" at bounding box center [513, 143] width 64 height 25
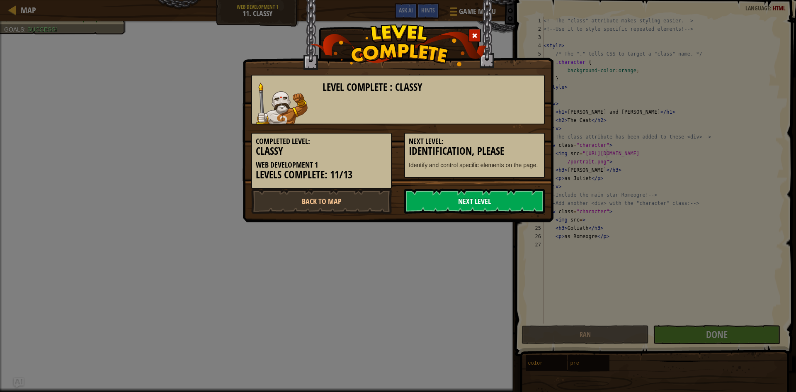
click at [476, 201] on link "Next Level" at bounding box center [474, 201] width 141 height 25
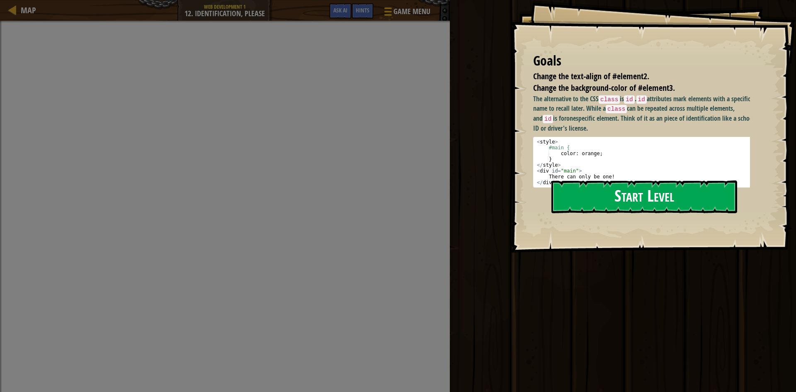
click at [640, 130] on p "The alternative to the CSS class is id . id attributes mark elements with a spe…" at bounding box center [644, 113] width 223 height 39
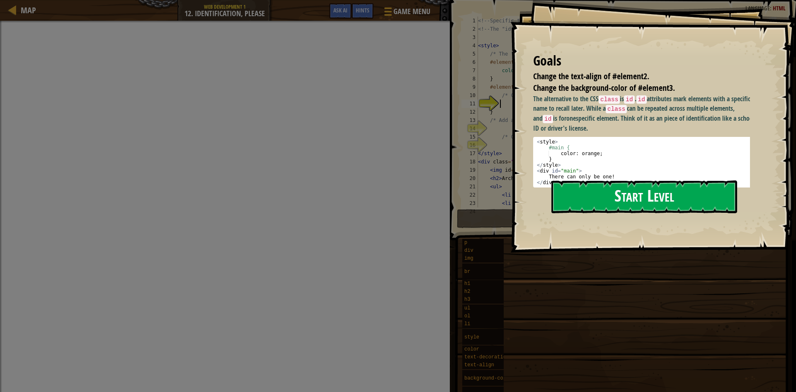
click at [614, 190] on button "Start Level" at bounding box center [645, 196] width 186 height 33
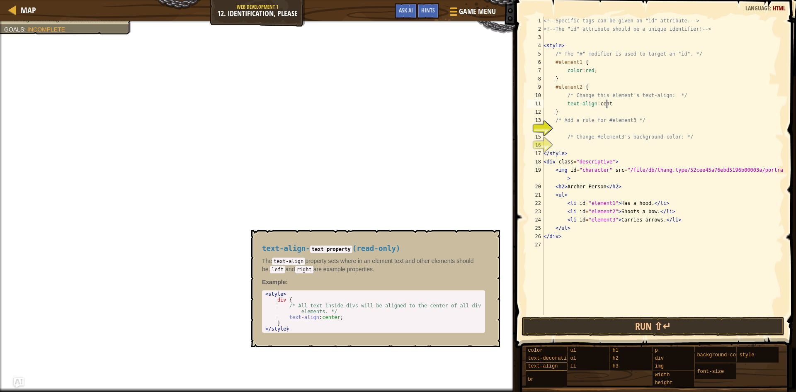
scroll to position [4, 5]
type textarea "text-align:center"
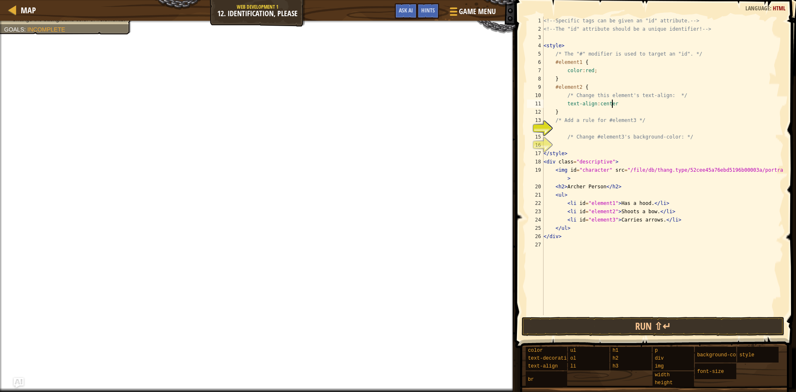
click at [570, 130] on div "<!-- Specific tags can be given an "id" attribute. --> <!-- The "id" attribute …" at bounding box center [663, 174] width 242 height 315
type textarea "#element3"
click at [601, 144] on div "<!-- Specific tags can be given an "id" attribute. --> <!-- The "id" attribute …" at bounding box center [663, 174] width 242 height 315
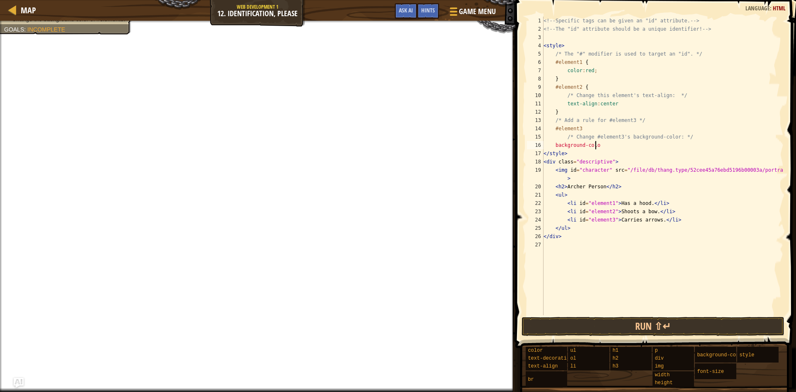
scroll to position [4, 4]
type textarea "b"
click at [585, 129] on div "<!-- Specific tags can be given an "id" attribute. --> <!-- The "id" attribute …" at bounding box center [663, 174] width 242 height 315
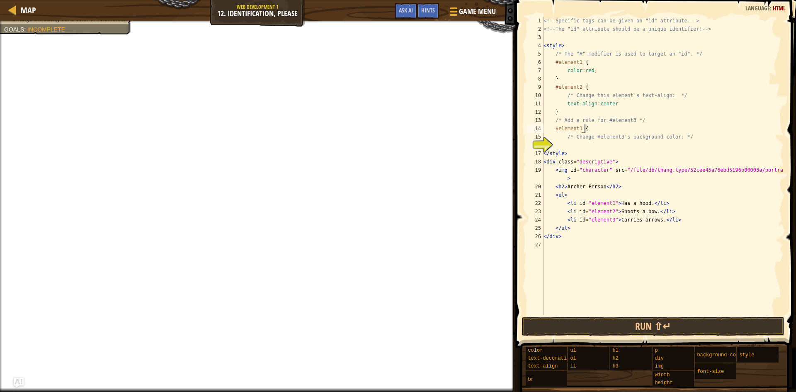
click at [597, 130] on div "<!-- Specific tags can be given an "id" attribute. --> <!-- The "id" attribute …" at bounding box center [663, 174] width 242 height 315
type textarea "#element3 {"
click at [567, 143] on div "<!-- Specific tags can be given an "id" attribute. --> <!-- The "id" attribute …" at bounding box center [663, 174] width 242 height 315
type textarea "background-color"
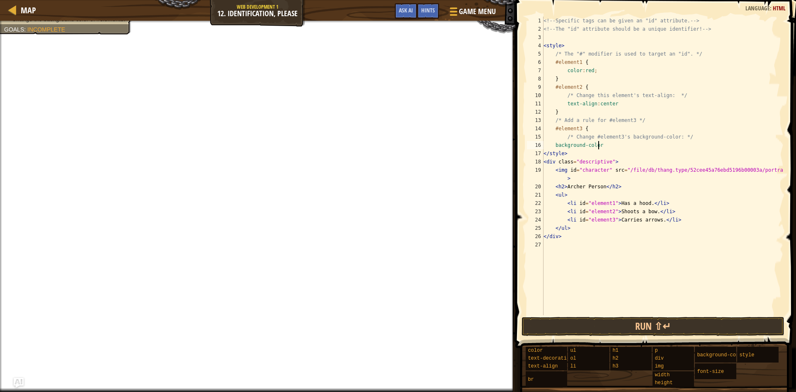
scroll to position [4, 0]
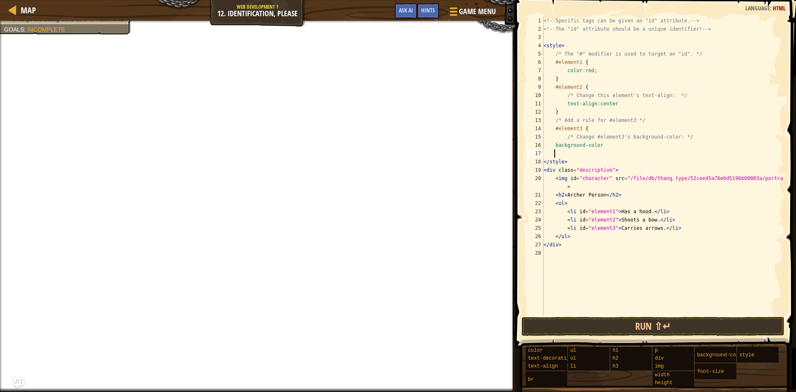
type textarea ")"
click at [607, 146] on div "<!-- Specific tags can be given an "id" attribute. --> <!-- The "id" attribute …" at bounding box center [663, 174] width 242 height 315
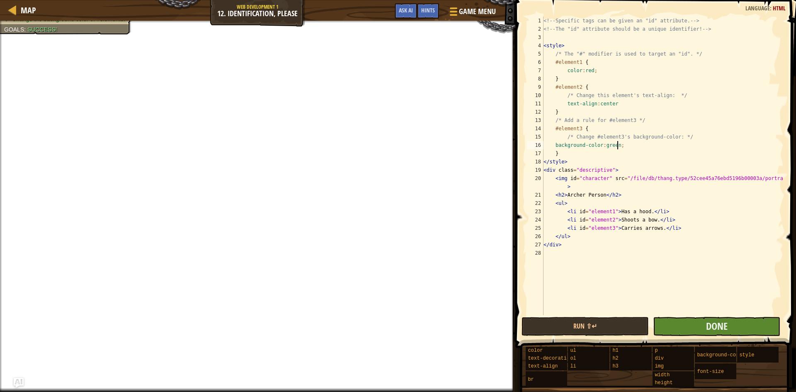
type textarea "background-color:green;"
click at [691, 322] on button "Done" at bounding box center [716, 326] width 127 height 19
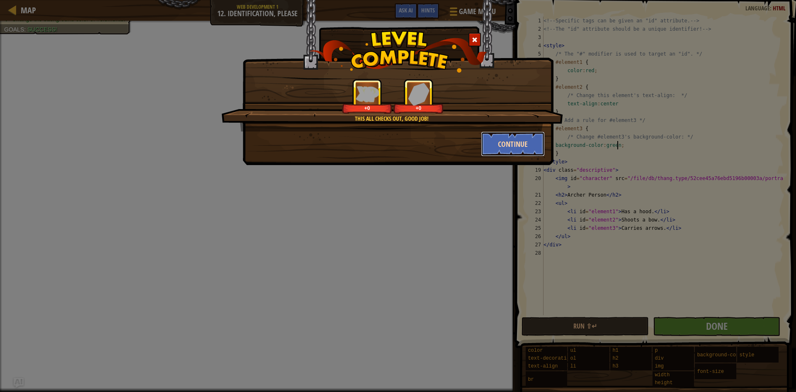
click at [506, 148] on button "Continue" at bounding box center [513, 143] width 64 height 25
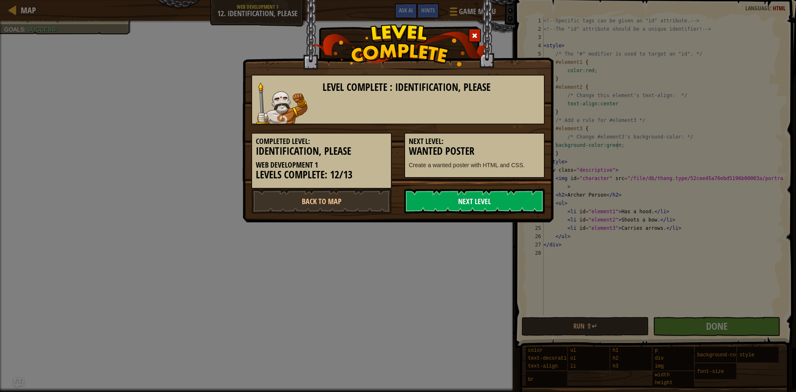
click at [500, 198] on link "Next Level" at bounding box center [474, 201] width 141 height 25
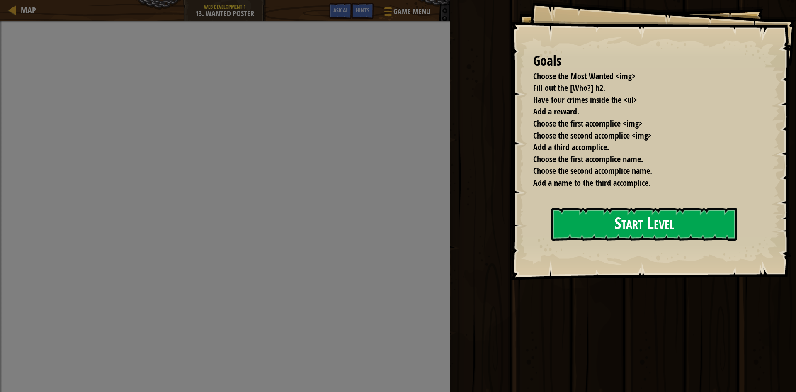
click at [649, 226] on button "Start Level" at bounding box center [645, 224] width 186 height 33
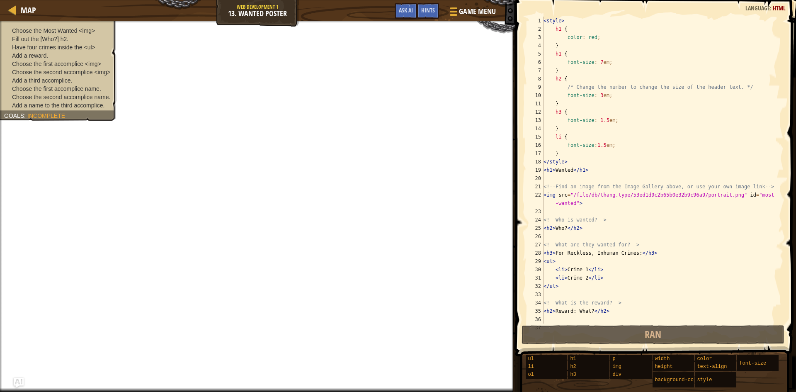
scroll to position [166, 0]
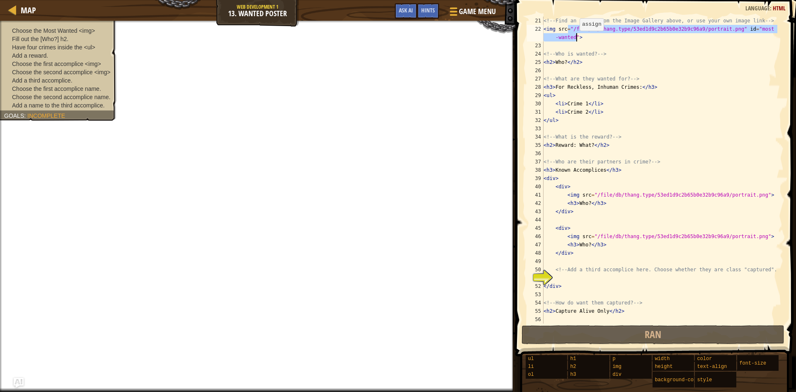
drag, startPoint x: 569, startPoint y: 29, endPoint x: 576, endPoint y: 39, distance: 12.3
click at [576, 39] on div "<!-- Find an image from the Image Gallery above, or use your own image link -->…" at bounding box center [660, 178] width 236 height 323
type textarea "<img src=>"
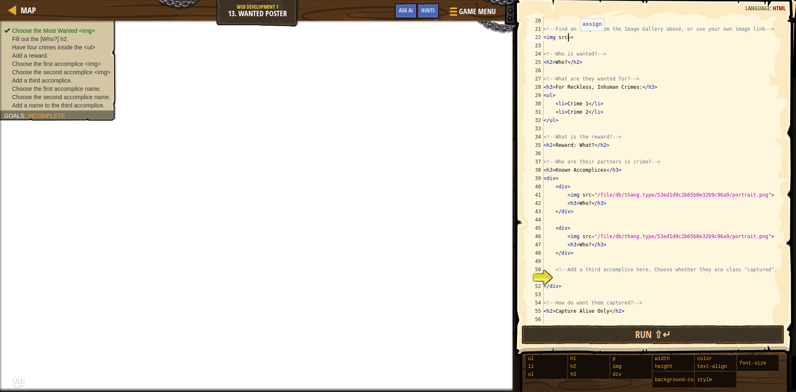
scroll to position [158, 0]
paste textarea
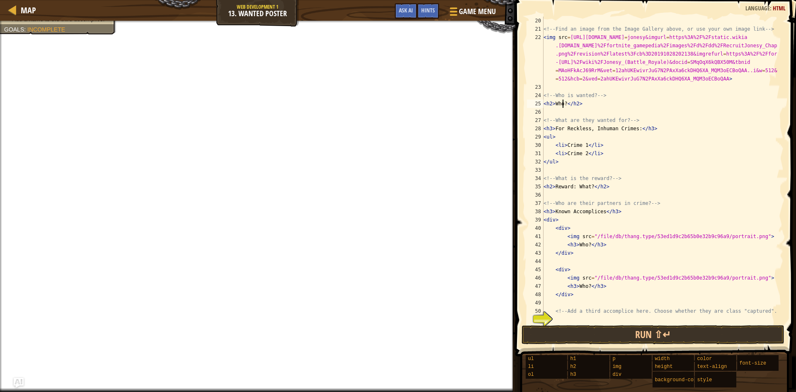
click at [564, 105] on div "<!-- Find an image from the Image Gallery above, or use your own image link -->…" at bounding box center [660, 178] width 236 height 323
click at [567, 107] on div "<!-- Find an image from the Image Gallery above, or use your own image link -->…" at bounding box center [660, 178] width 236 height 323
click at [565, 103] on div "<!-- Find an image from the Image Gallery above, or use your own image link -->…" at bounding box center [660, 178] width 236 height 323
type textarea "<h2>FORTNITE KID</h2>"
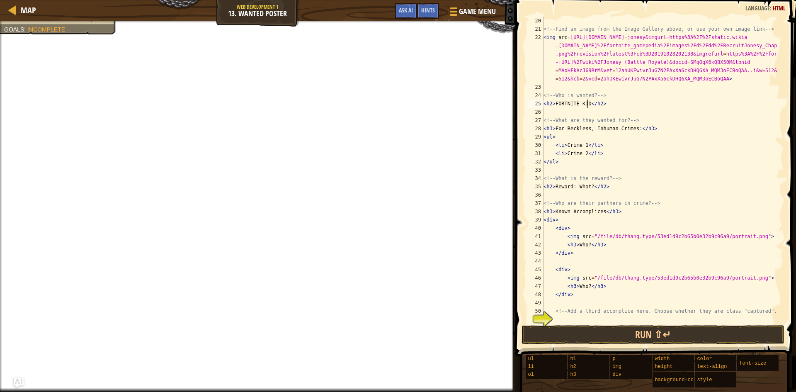
click at [591, 111] on div "<!-- Find an image from the Image Gallery above, or use your own image link -->…" at bounding box center [660, 178] width 236 height 323
click at [632, 127] on div "<!-- Find an image from the Image Gallery above, or use your own image link -->…" at bounding box center [660, 178] width 236 height 323
click at [635, 128] on div "<!-- Find an image from the Image Gallery above, or use your own image link -->…" at bounding box center [660, 178] width 236 height 323
click at [633, 130] on div "<!-- Find an image from the Image Gallery above, or use your own image link -->…" at bounding box center [660, 178] width 236 height 323
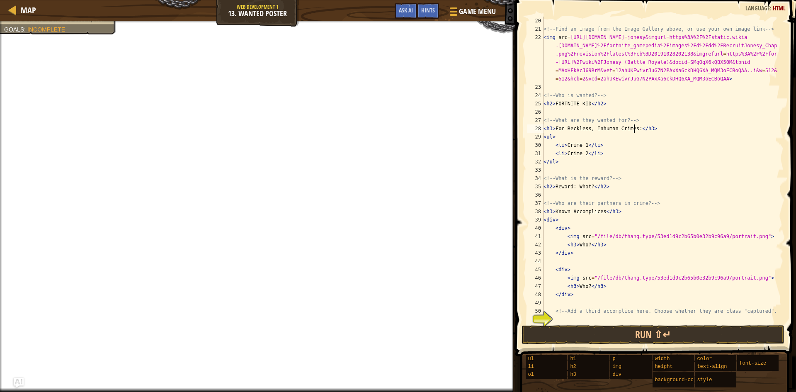
click at [585, 144] on div "<!-- Find an image from the Image Gallery above, or use your own image link -->…" at bounding box center [660, 178] width 236 height 323
click at [584, 154] on div "<!-- Find an image from the Image Gallery above, or use your own image link -->…" at bounding box center [660, 178] width 236 height 323
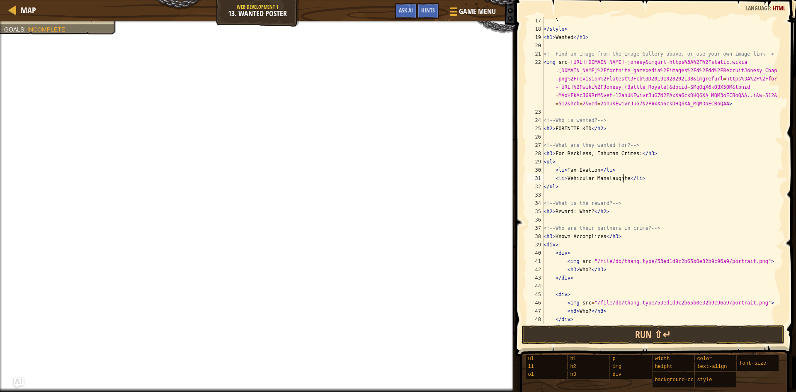
scroll to position [4, 7]
click at [565, 186] on div "} </ style > < h1 > Wanted </ h1 > <!-- Find an image from the Image Gallery ab…" at bounding box center [660, 178] width 236 height 323
type textarea "</ul>"
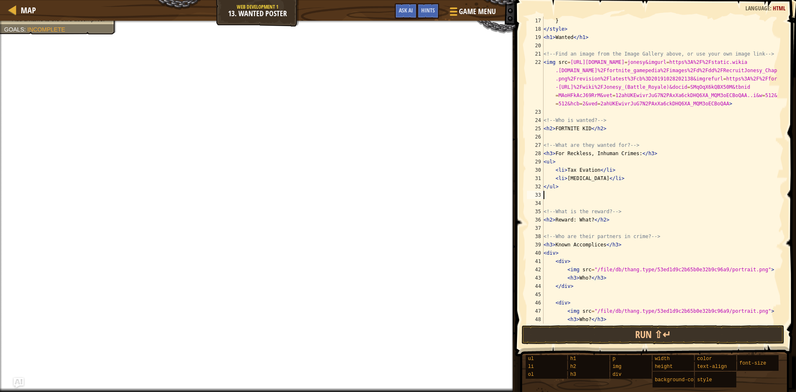
scroll to position [4, 0]
type textarea "d"
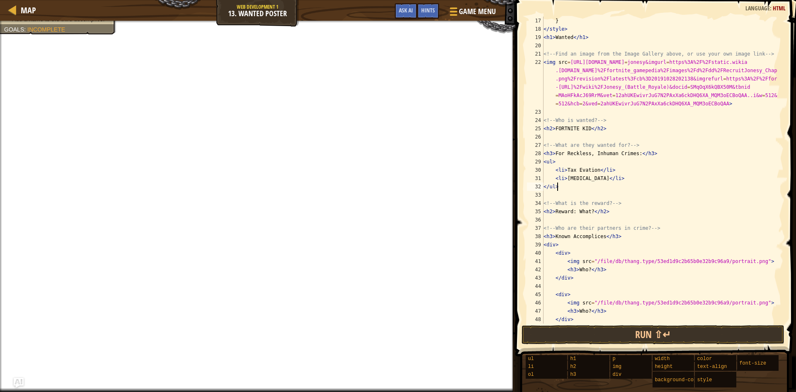
click at [588, 212] on div "} </ style > < h1 > Wanted </ h1 > <!-- Find an image from the Image Gallery ab…" at bounding box center [660, 178] width 236 height 323
click at [589, 213] on div "} </ style > < h1 > Wanted </ h1 > <!-- Find an image from the Image Gallery ab…" at bounding box center [660, 178] width 236 height 323
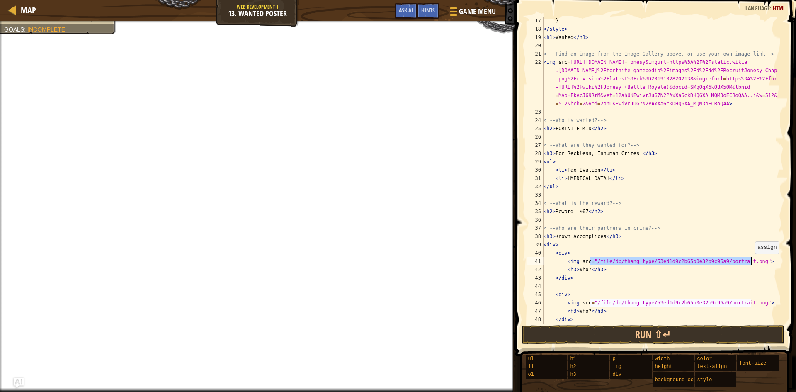
drag, startPoint x: 591, startPoint y: 263, endPoint x: 751, endPoint y: 262, distance: 160.1
click at [751, 262] on div "} </ style > < h1 > Wanted </ h1 > <!-- Find an image from the Image Gallery ab…" at bounding box center [660, 178] width 236 height 323
paste textarea "[URL][DOMAIN_NAME][DOMAIN_NAME]"
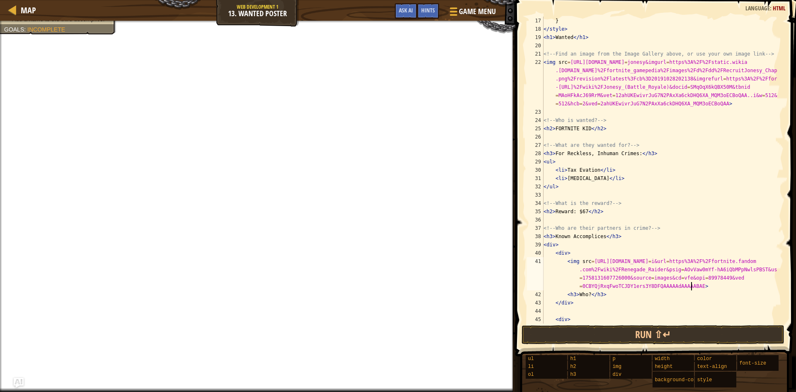
click at [586, 297] on div "} </ style > < h1 > Wanted </ h1 > <!-- Find an image from the Image Gallery ab…" at bounding box center [660, 178] width 236 height 323
click at [531, 272] on div "41" at bounding box center [535, 273] width 17 height 33
click at [586, 297] on div "} </ style > < h1 > Wanted </ h1 > <!-- Find an image from the Image Gallery ab…" at bounding box center [660, 178] width 236 height 323
drag, startPoint x: 586, startPoint y: 292, endPoint x: 591, endPoint y: 298, distance: 8.0
click at [588, 294] on div "} </ style > < h1 > Wanted </ h1 > <!-- Find an image from the Image Gallery ab…" at bounding box center [660, 178] width 236 height 323
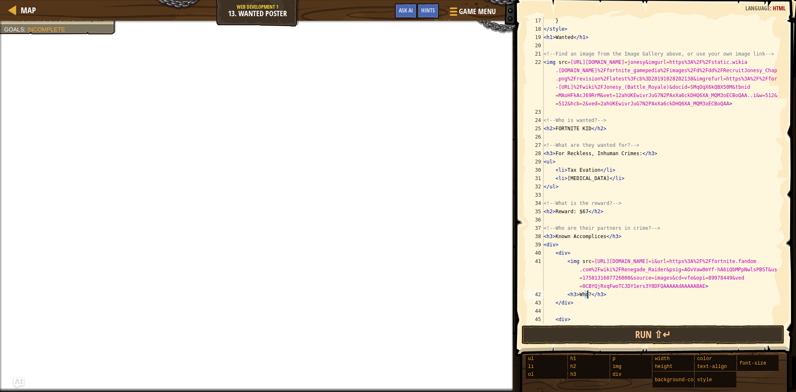
click at [591, 294] on div "} </ style > < h1 > Wanted </ h1 > <!-- Find an image from the Image Gallery ab…" at bounding box center [660, 178] width 236 height 323
click at [587, 295] on div "} </ style > < h1 > Wanted </ h1 > <!-- Find an image from the Image Gallery ab…" at bounding box center [660, 178] width 236 height 323
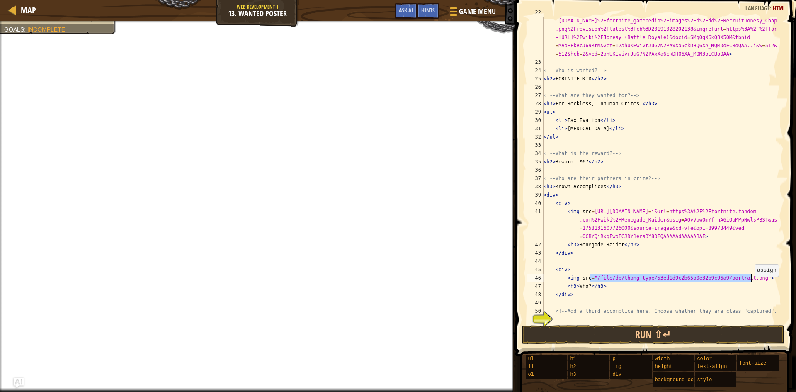
drag, startPoint x: 591, startPoint y: 278, endPoint x: 751, endPoint y: 277, distance: 160.1
click at [751, 277] on div "< img src = [URL][DOMAIN_NAME] = jonesy&imgurl = https%3A%2F%2Fstatic.wikia .[D…" at bounding box center [660, 190] width 236 height 365
type textarea "<img src=>"
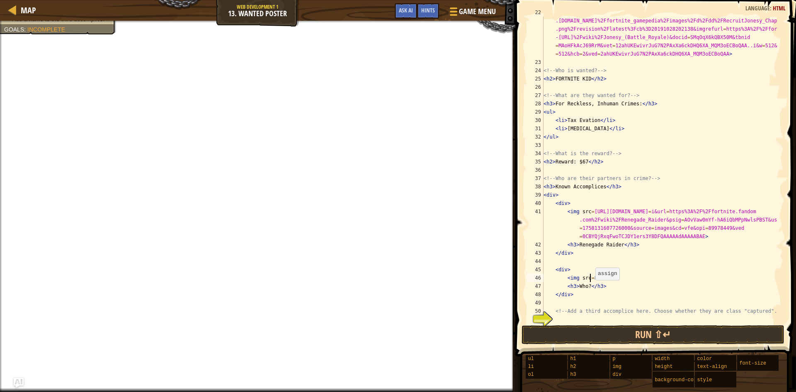
paste textarea
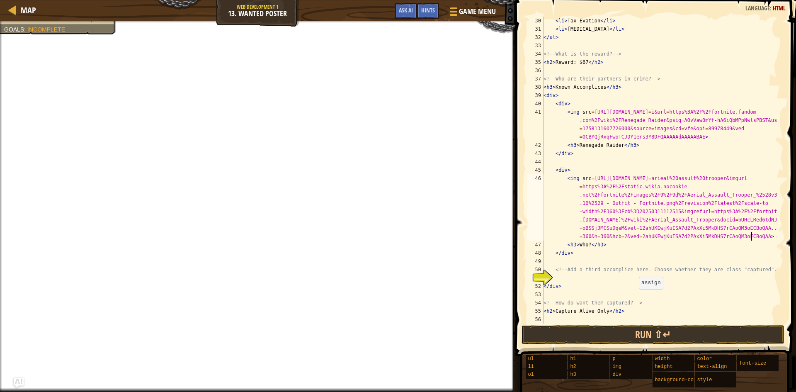
scroll to position [282, 0]
click at [586, 245] on div "< li > Tax Evation </ li > < li > [MEDICAL_DATA] </ li > </ ul > <!-- What is t…" at bounding box center [660, 178] width 236 height 323
type textarea "<h3>Arieal Assult Trooper</h3>"
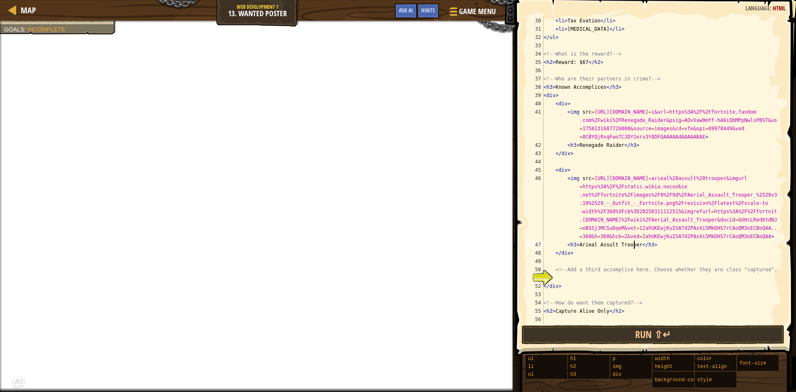
click at [610, 279] on div "< li > Tax Evation </ li > < li > [MEDICAL_DATA] </ li > </ ul > <!-- What is t…" at bounding box center [660, 178] width 236 height 323
paste textarea "[URL][DOMAIN_NAME][DOMAIN_NAME][DOMAIN_NAME]"
type textarea "<img src=[URL][DOMAIN_NAME][DOMAIN_NAME][DOMAIN_NAME]"
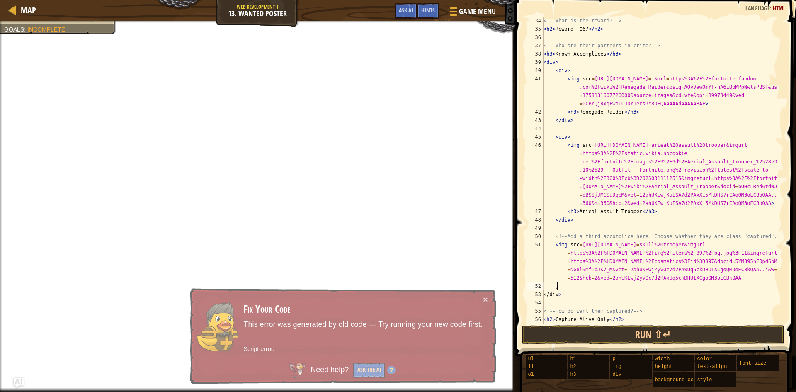
scroll to position [4, 1]
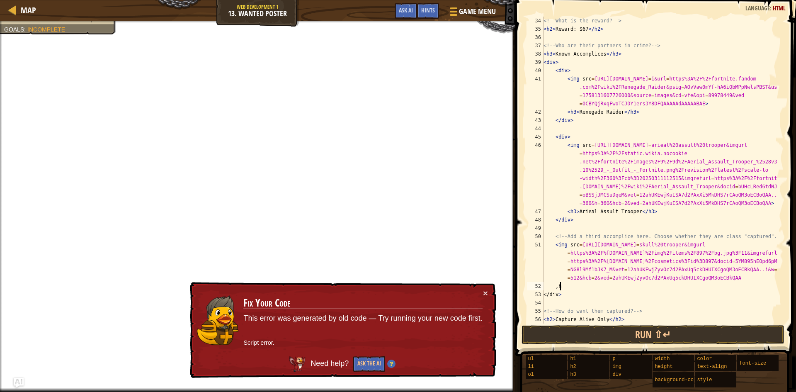
type textarea ","
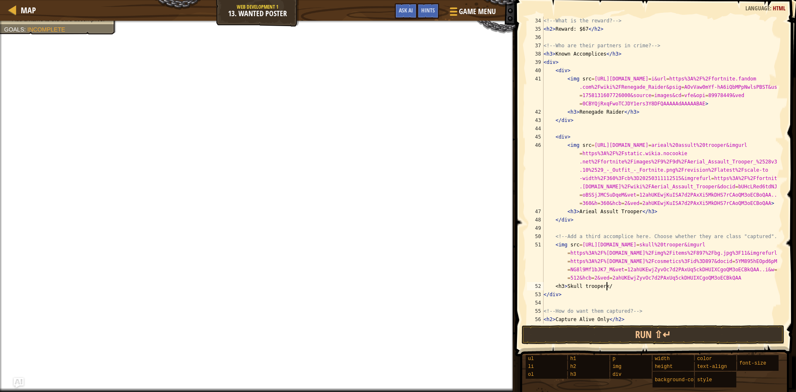
scroll to position [4, 5]
type textarea "<h3>Skull trooper</h3>"
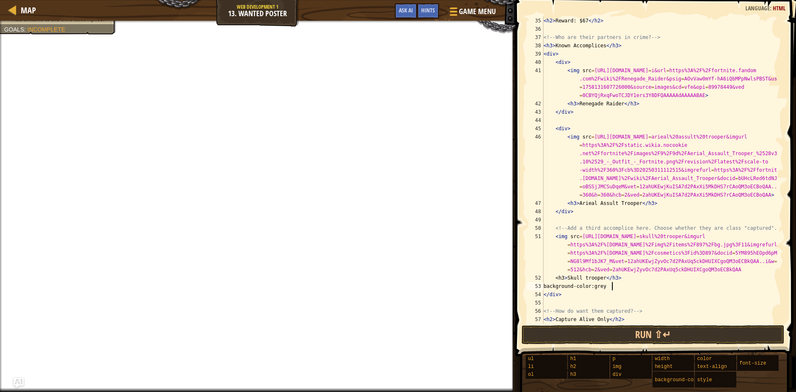
scroll to position [4, 5]
type textarea "b"
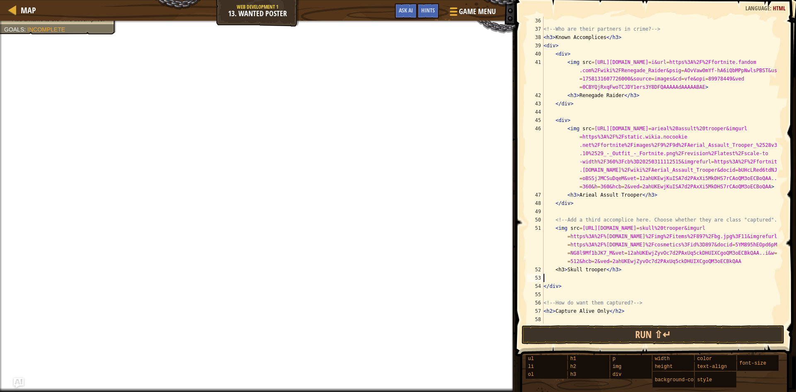
click at [570, 290] on div "<!-- Who are their partners in crime? --> < h3 > Known Accomplices </ h3 > < di…" at bounding box center [660, 178] width 236 height 323
type textarea "</div>"
click at [569, 292] on div "<!-- Who are their partners in crime? --> < h3 > Known Accomplices </ h3 > < di…" at bounding box center [660, 178] width 236 height 323
click at [603, 313] on div "<!-- Who are their partners in crime? --> < h3 > Known Accomplices </ h3 > < di…" at bounding box center [660, 178] width 236 height 323
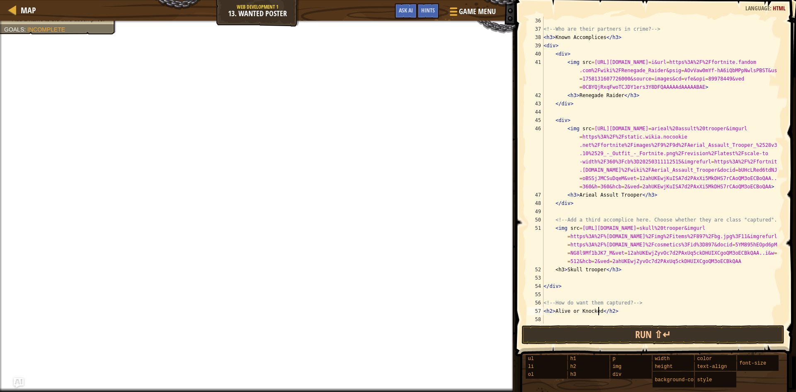
click at [572, 289] on div "<!-- Who are their partners in crime? --> < h3 > Known Accomplices </ h3 > < di…" at bounding box center [660, 178] width 236 height 323
type textarea "</div>"
click at [570, 297] on div "<!-- Who are their partners in crime? --> < h3 > Known Accomplices </ h3 > < di…" at bounding box center [660, 178] width 236 height 323
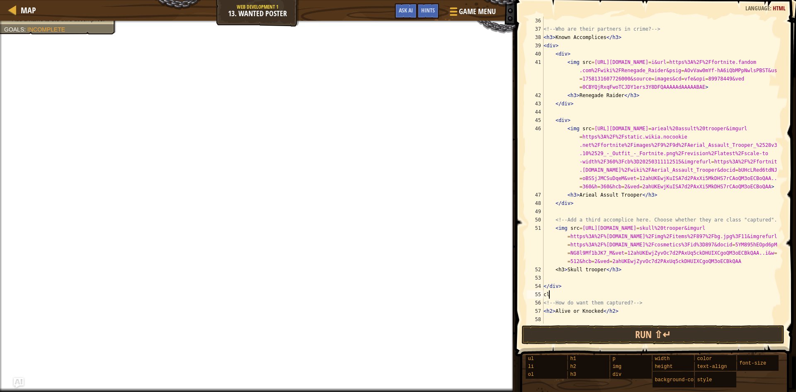
type textarea "c"
click at [601, 271] on div "<!-- Who are their partners in crime? --> < h3 > Known Accomplices </ h3 > < di…" at bounding box center [660, 178] width 236 height 323
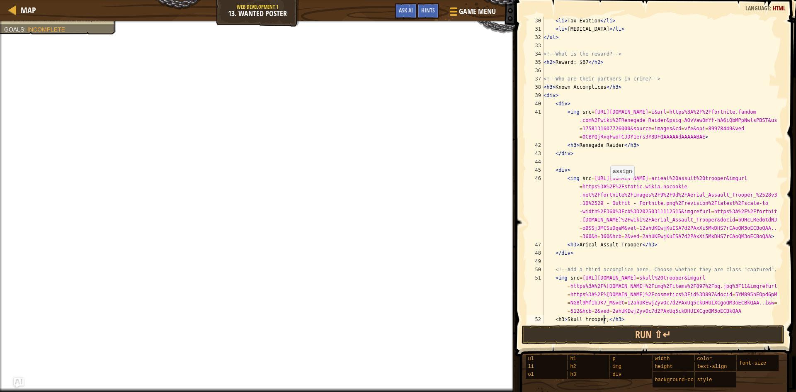
scroll to position [307, 0]
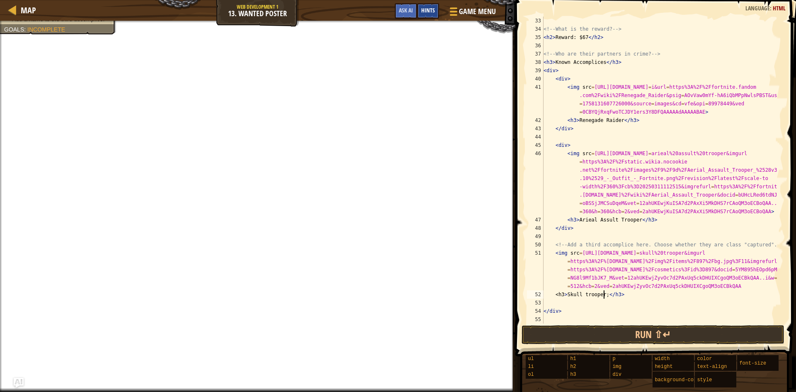
click at [425, 9] on span "Hints" at bounding box center [428, 10] width 14 height 8
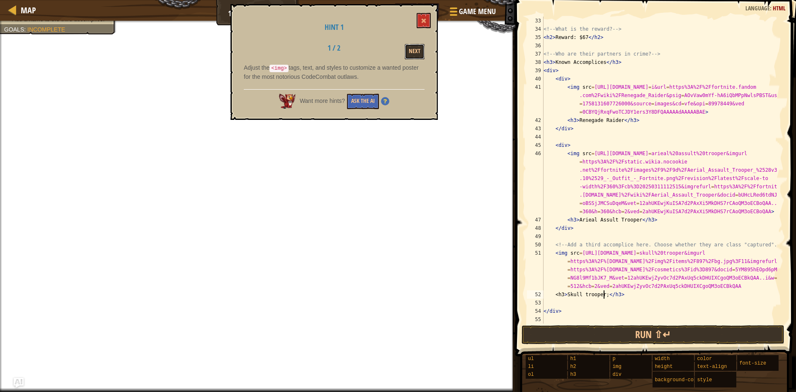
drag, startPoint x: 419, startPoint y: 53, endPoint x: 411, endPoint y: 61, distance: 10.9
click at [418, 52] on button "Next" at bounding box center [415, 51] width 20 height 15
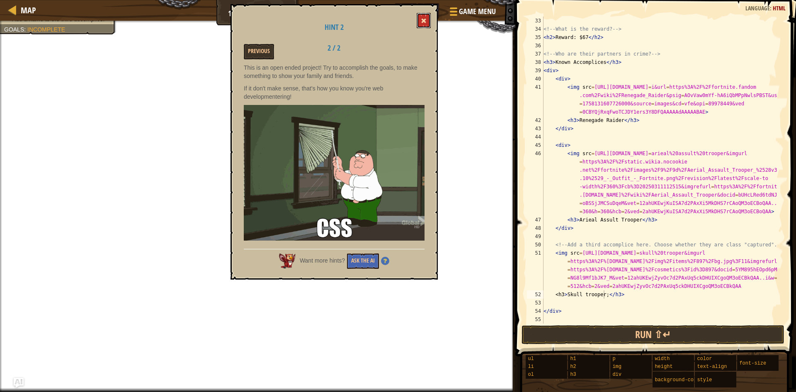
click at [421, 22] on button at bounding box center [424, 20] width 14 height 15
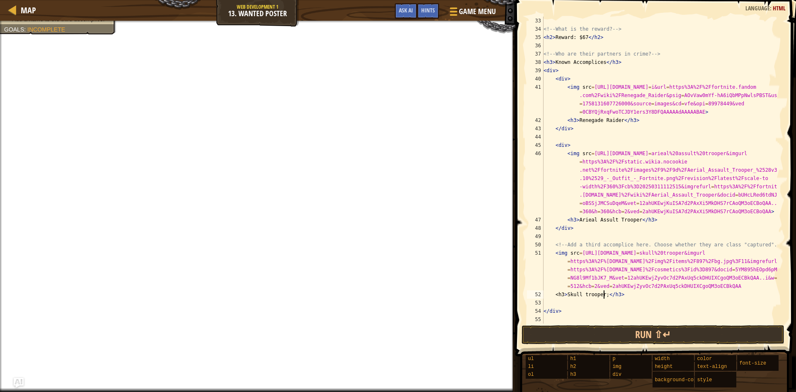
click at [604, 293] on div "<!-- What is the reward? --> < h2 > Reward: $67 </ h2 > <!-- Who are their part…" at bounding box center [660, 178] width 236 height 323
type textarea "<h3>Skull trooper</h3>"
click at [620, 291] on div "<!-- What is the reward? --> < h2 > Reward: $67 </ h2 > <!-- Who are their part…" at bounding box center [660, 178] width 236 height 323
click at [602, 294] on div "<!-- What is the reward? --> < h2 > Reward: $67 </ h2 > <!-- Who are their part…" at bounding box center [660, 178] width 236 height 323
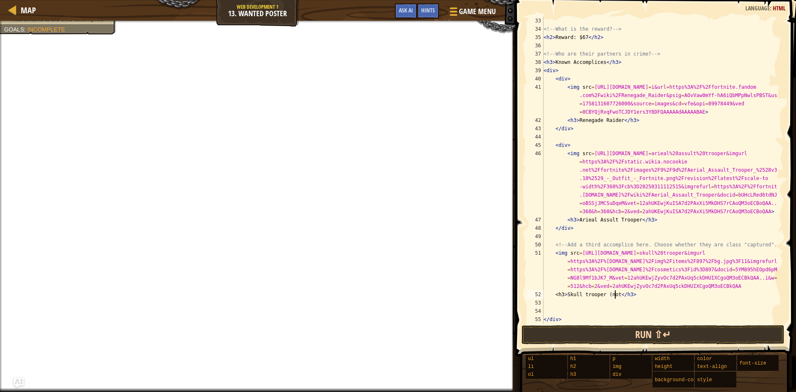
scroll to position [4, 6]
type textarea "<h3>Skull trooper</h3>"
click at [761, 377] on div "ul li ol h1 h2 h3 p img div width height background-color color text-align styl…" at bounding box center [657, 371] width 265 height 33
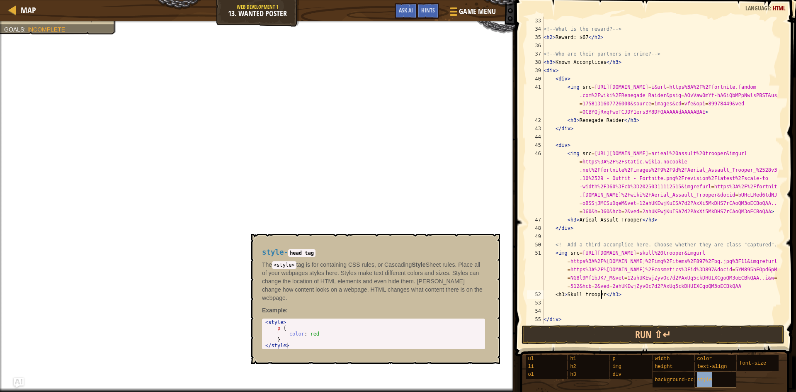
click at [727, 376] on div "style" at bounding box center [735, 380] width 80 height 16
click at [666, 361] on span "width" at bounding box center [662, 359] width 15 height 6
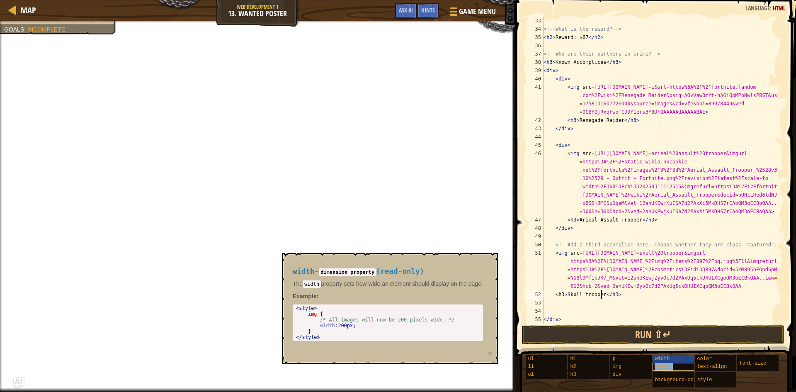
click at [666, 365] on span "height" at bounding box center [664, 367] width 18 height 6
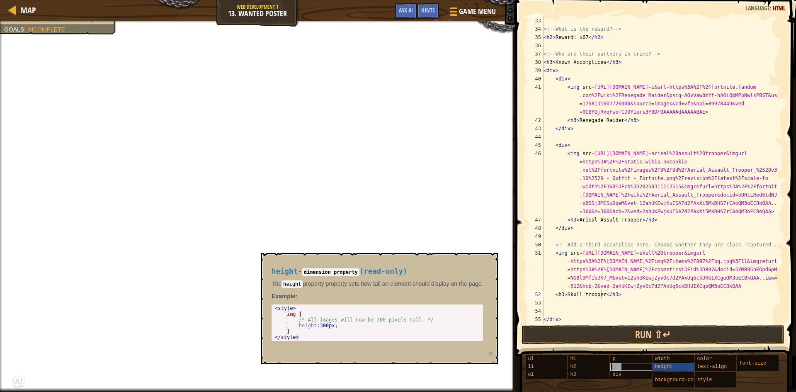
click at [626, 366] on div "img" at bounding box center [650, 367] width 80 height 8
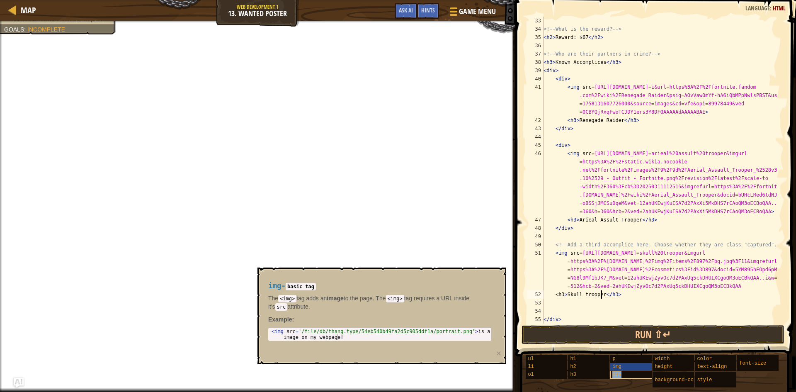
click at [623, 374] on div "div" at bounding box center [650, 375] width 80 height 8
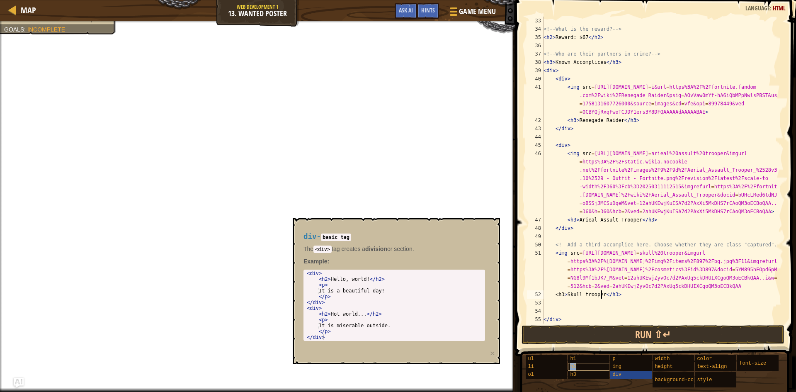
click at [600, 363] on div "h2" at bounding box center [608, 367] width 80 height 8
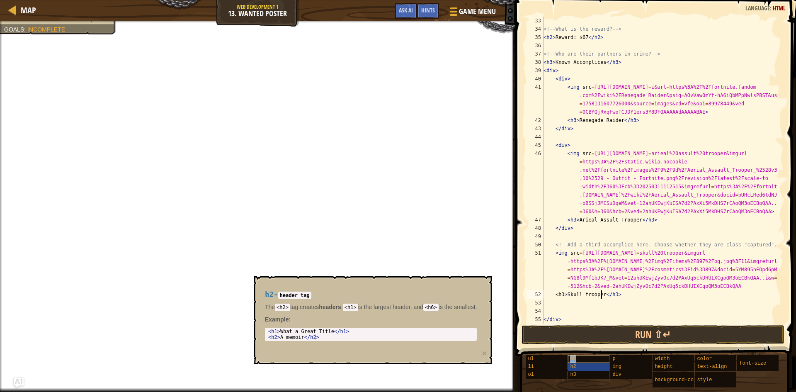
click at [603, 358] on div "h1" at bounding box center [608, 359] width 80 height 8
click at [597, 372] on div "h3" at bounding box center [608, 375] width 80 height 8
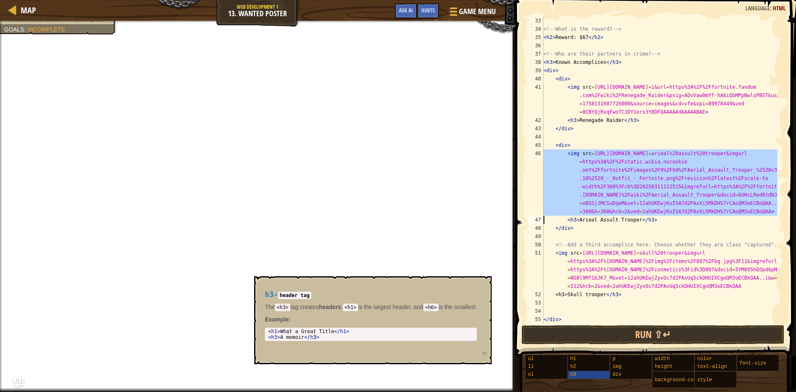
click at [531, 164] on div "46" at bounding box center [535, 182] width 17 height 66
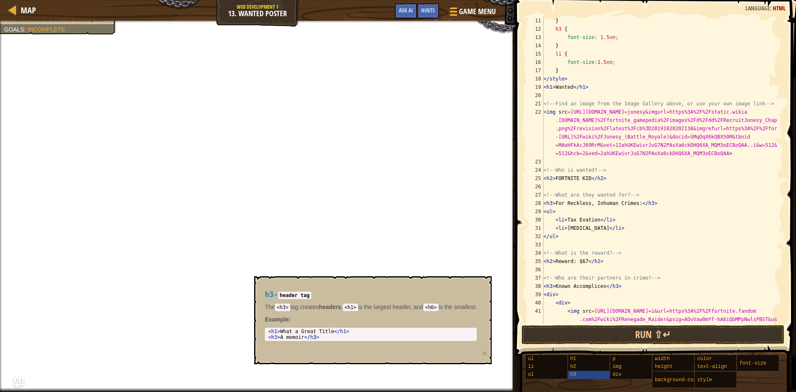
scroll to position [108, 0]
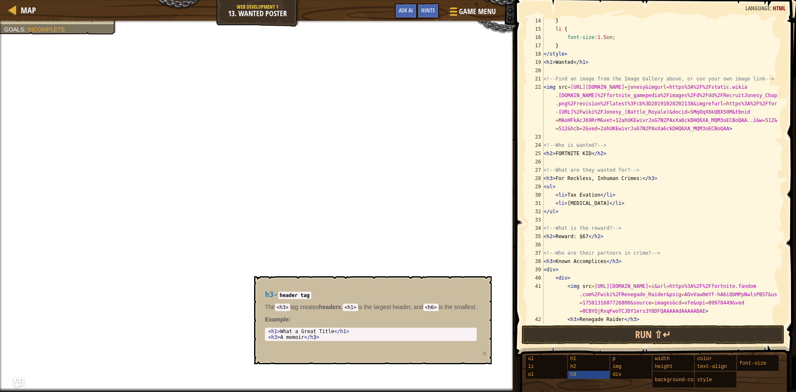
click at [655, 207] on div "} li { font-size : 1.5 em ; } </ style > < h1 > Wanted </ h1 > <!-- Find an ima…" at bounding box center [660, 178] width 236 height 323
type textarea "<li>[MEDICAL_DATA]</li>"
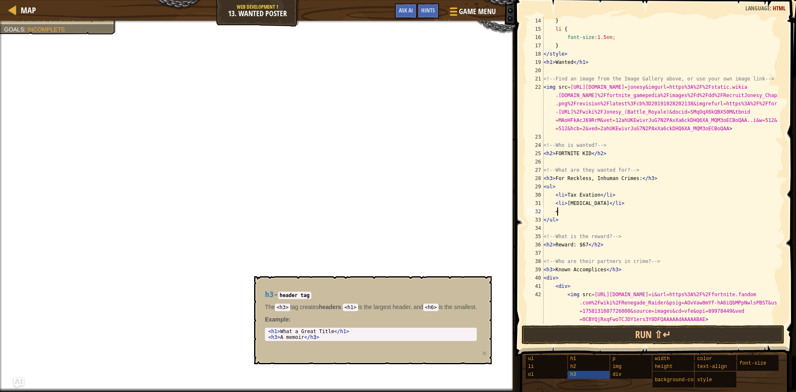
scroll to position [4, 1]
type textarea "<li"
